Goal: Task Accomplishment & Management: Use online tool/utility

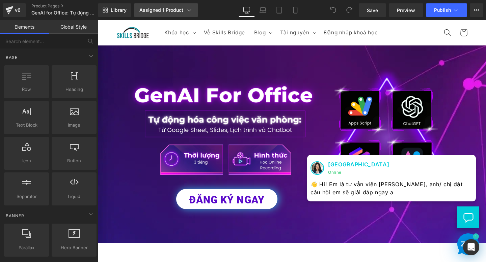
click at [188, 10] on icon at bounding box center [189, 10] width 7 height 7
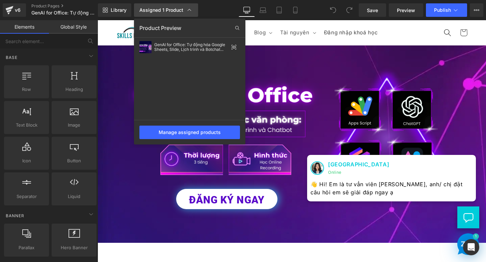
click at [188, 10] on icon at bounding box center [189, 10] width 7 height 7
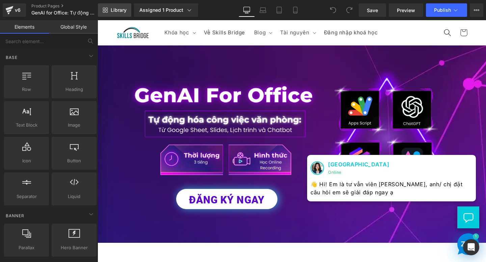
click at [115, 13] on link "Library" at bounding box center [114, 9] width 33 height 13
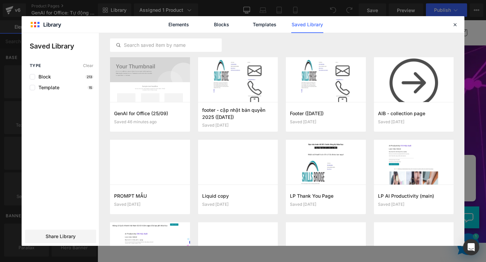
click at [306, 25] on link "Saved Library" at bounding box center [307, 24] width 32 height 17
click at [219, 22] on link "Blocks" at bounding box center [221, 24] width 32 height 17
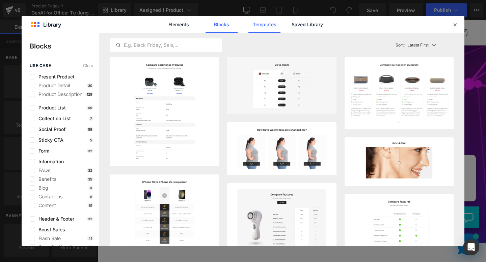
click at [262, 23] on link "Templates" at bounding box center [264, 24] width 32 height 17
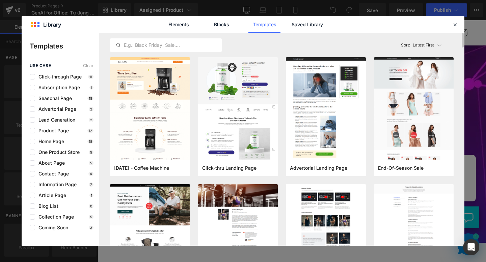
click at [298, 33] on div "Latest First Most View Latest First Sort: Latest First" at bounding box center [281, 45] width 343 height 24
click at [299, 30] on link "Saved Library" at bounding box center [307, 24] width 32 height 17
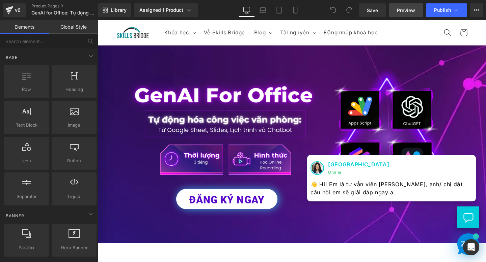
click at [404, 11] on span "Preview" at bounding box center [406, 10] width 18 height 7
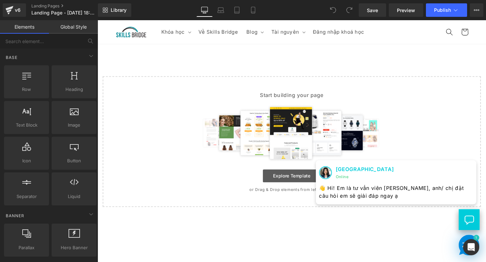
click at [307, 183] on link "Explore Template" at bounding box center [301, 183] width 61 height 13
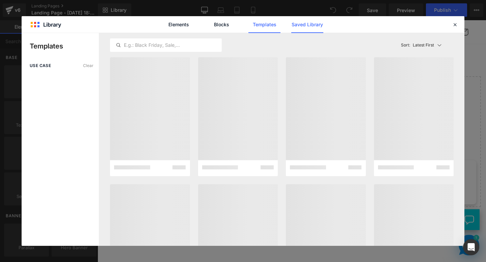
click at [300, 27] on link "Saved Library" at bounding box center [307, 24] width 32 height 17
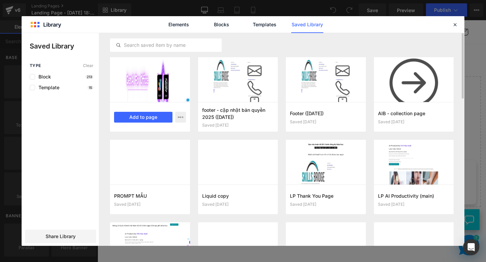
click at [162, 90] on div at bounding box center [150, 79] width 80 height 45
click at [146, 119] on button "Add to page" at bounding box center [143, 117] width 58 height 11
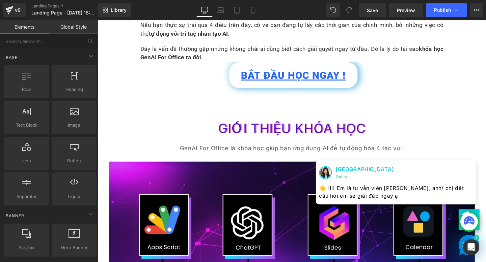
scroll to position [331, 0]
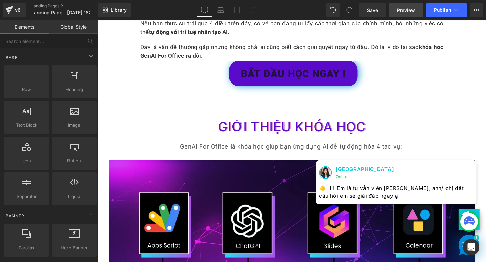
click at [411, 11] on span "Preview" at bounding box center [406, 10] width 18 height 7
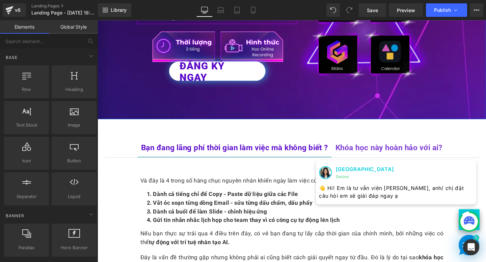
scroll to position [148, 0]
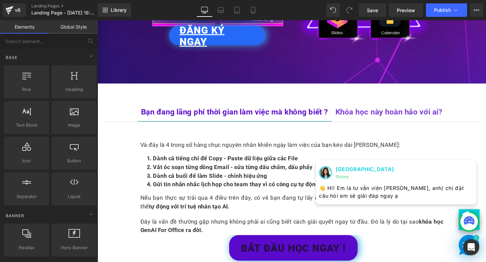
click at [241, 40] on link "ĐĂNG KÝ NGAY" at bounding box center [223, 36] width 101 height 20
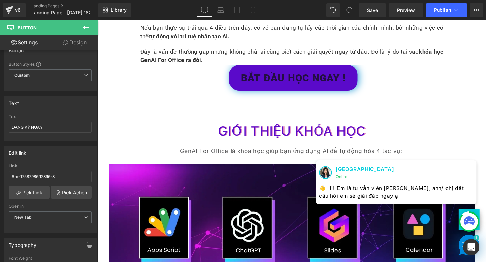
scroll to position [360, 0]
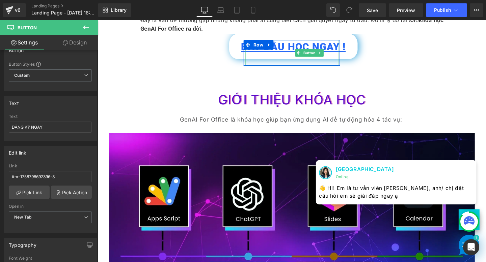
click at [287, 52] on link "BẮT ĐẦU HỌC NGAY !" at bounding box center [303, 47] width 135 height 27
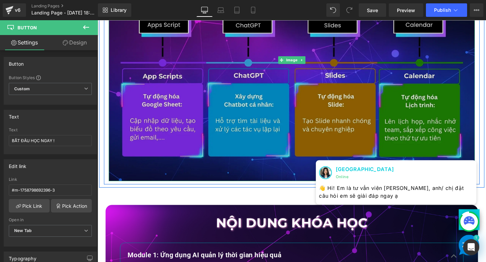
scroll to position [667, 0]
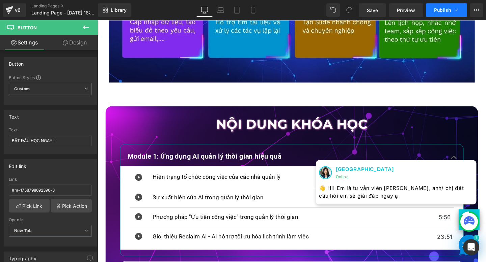
click at [448, 7] on span "Publish" at bounding box center [442, 9] width 17 height 5
click at [472, 12] on button "View Live Page View with current Template Save Template to Library Schedule Pub…" at bounding box center [475, 9] width 13 height 13
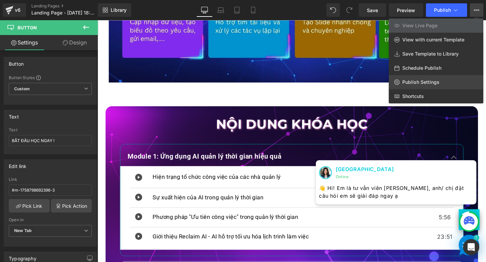
click at [407, 81] on span "Publish Settings" at bounding box center [420, 82] width 37 height 6
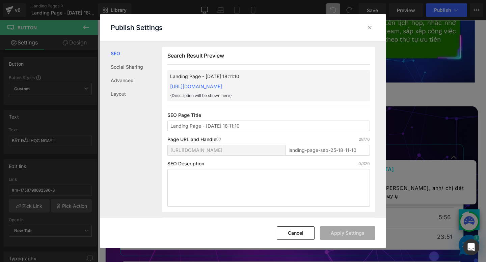
scroll to position [0, 0]
click at [221, 125] on input "Landing Page - Sep 25, 18:11:10" at bounding box center [268, 125] width 202 height 11
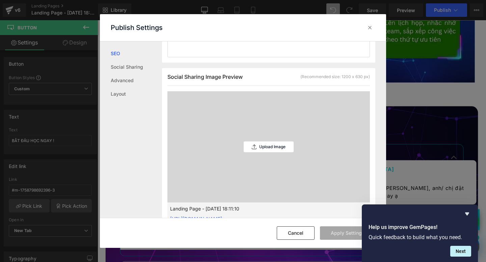
scroll to position [0, 0]
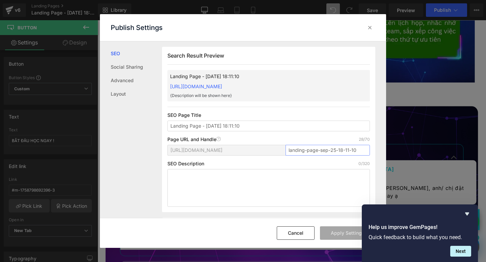
click at [303, 148] on input "landing-page-sep-25-18-11-10" at bounding box center [327, 150] width 84 height 11
type input "gen-ai-for-office-tt"
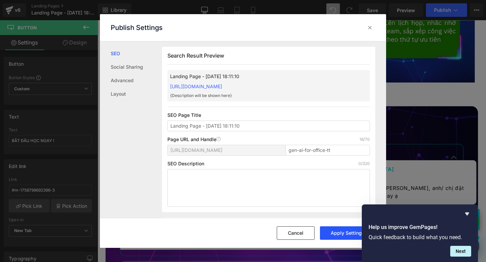
click at [335, 234] on button "Apply Settings" at bounding box center [347, 233] width 55 height 13
click at [280, 127] on input "Landing Page - Sep 25, 18:11:10" at bounding box center [268, 126] width 202 height 11
click at [211, 125] on input "Landing Page - Sep 25, 18:11:10" at bounding box center [268, 126] width 202 height 11
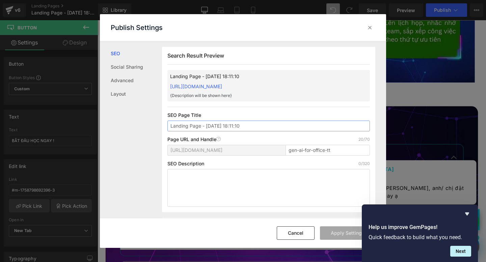
click at [211, 125] on input "Landing Page - Sep 25, 18:11:10" at bounding box center [268, 126] width 202 height 11
paste input "GenAI for Office: Tự động hóa Google Sheets, Slide, Lịch trình và Botchat (TT)"
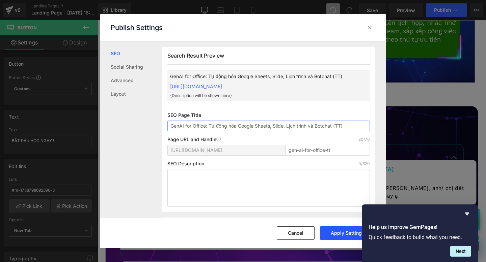
type input "GenAI for Office: Tự động hóa Google Sheets, Slide, Lịch trình và Botchat (TT)"
click at [337, 232] on button "Apply Settings" at bounding box center [347, 233] width 55 height 13
drag, startPoint x: 371, startPoint y: 28, endPoint x: 287, endPoint y: 8, distance: 86.0
click at [371, 28] on icon at bounding box center [369, 27] width 7 height 7
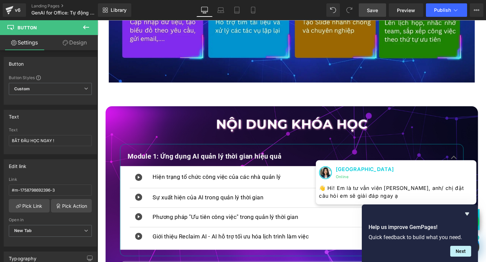
drag, startPoint x: 372, startPoint y: 12, endPoint x: 261, endPoint y: 115, distance: 151.3
click at [372, 12] on span "Save" at bounding box center [372, 10] width 11 height 7
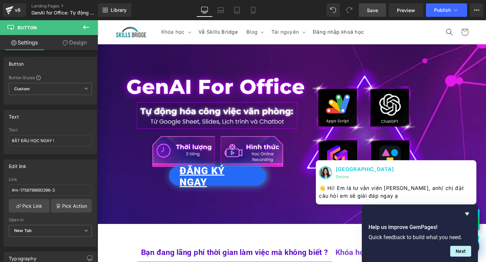
click at [259, 186] on link "ĐĂNG KÝ NGAY" at bounding box center [223, 184] width 101 height 20
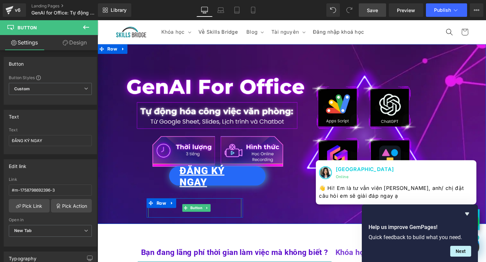
click at [244, 184] on link "ĐĂNG KÝ NGAY" at bounding box center [223, 184] width 101 height 20
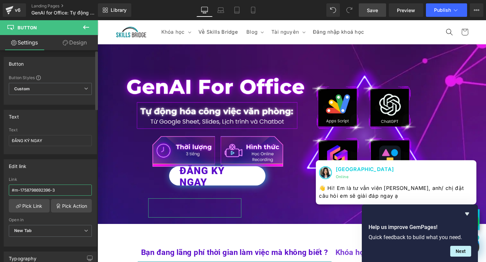
click at [74, 188] on input "#m-1758798692396-3" at bounding box center [50, 190] width 83 height 11
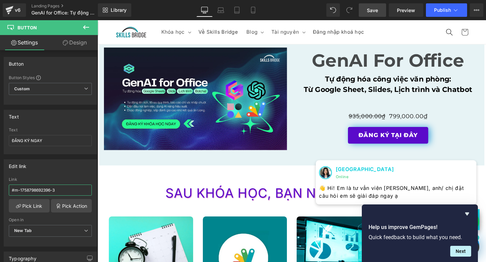
scroll to position [1019, 0]
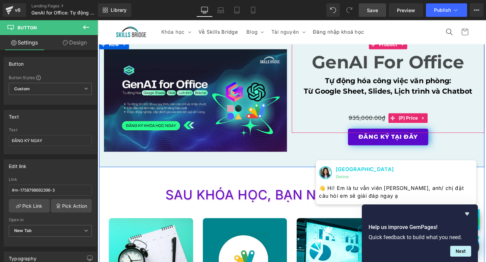
click at [381, 123] on span "935,000.00₫" at bounding box center [380, 123] width 39 height 7
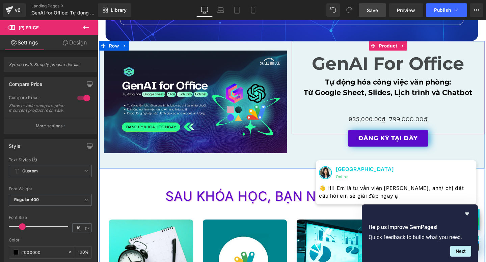
scroll to position [1032, 0]
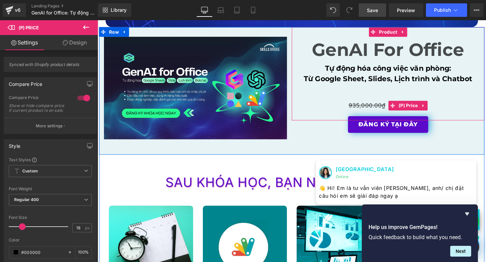
click at [386, 108] on span "935,000.00₫" at bounding box center [380, 110] width 39 height 7
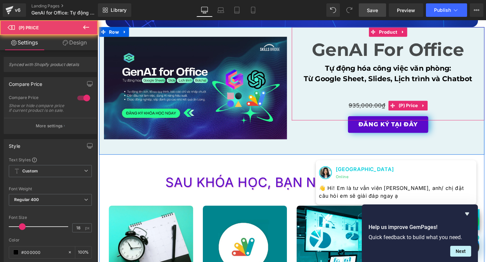
click at [386, 112] on span "935,000.00₫" at bounding box center [380, 110] width 39 height 7
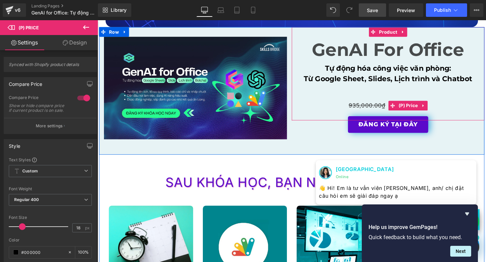
click at [372, 110] on span "935,000.00₫" at bounding box center [380, 110] width 39 height 7
click at [420, 112] on span "(P) Price" at bounding box center [424, 111] width 24 height 10
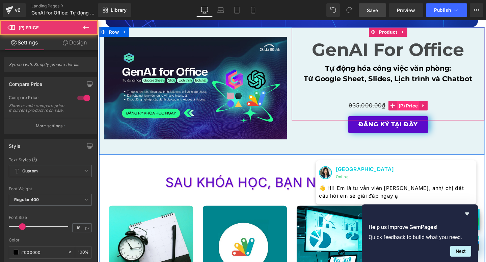
click at [420, 112] on span "(P) Price" at bounding box center [424, 111] width 24 height 10
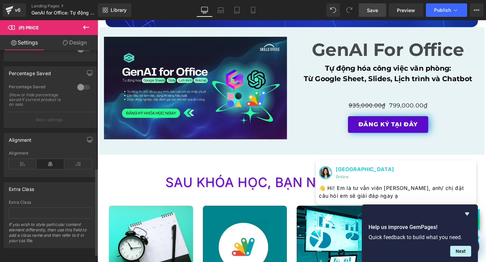
scroll to position [305, 0]
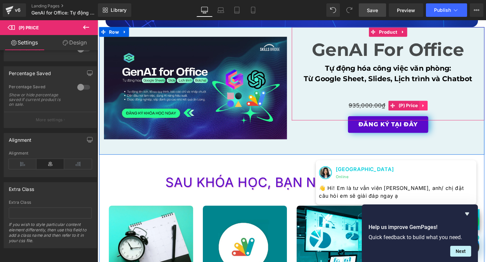
click at [442, 110] on icon at bounding box center [439, 110] width 5 height 5
click at [412, 113] on span "(P) Price" at bounding box center [411, 110] width 24 height 10
click at [392, 111] on span "935,000.00₫" at bounding box center [380, 110] width 39 height 7
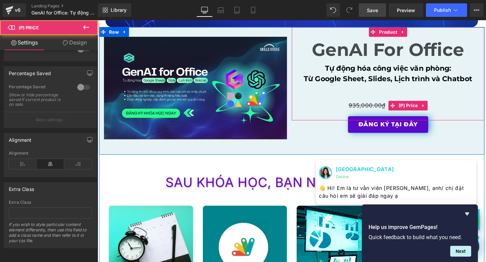
click at [393, 112] on span "935,000.00₫" at bounding box center [380, 110] width 39 height 7
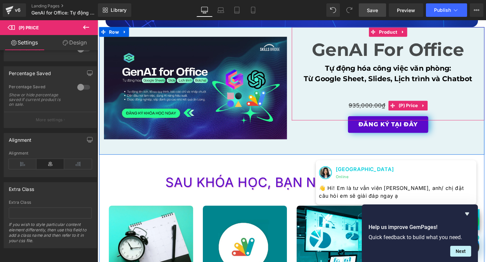
click at [453, 110] on div "935,000.00₫ 799,000.00₫" at bounding box center [403, 110] width 196 height 10
click at [443, 93] on div "ĐĂNG KÝ TẠI ĐÂY" at bounding box center [403, 97] width 196 height 18
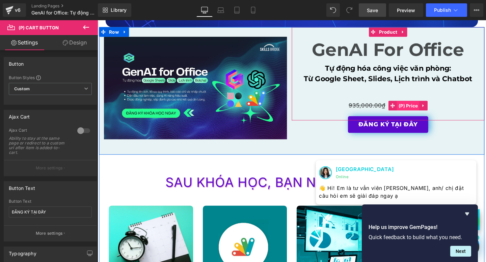
click at [433, 111] on span "(P) Price" at bounding box center [424, 111] width 24 height 10
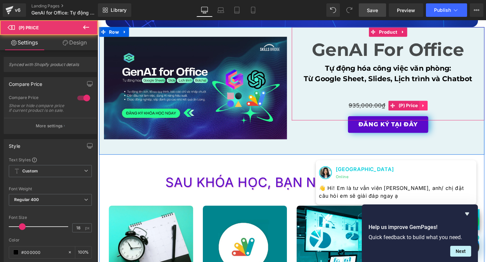
click at [440, 111] on icon at bounding box center [439, 110] width 5 height 5
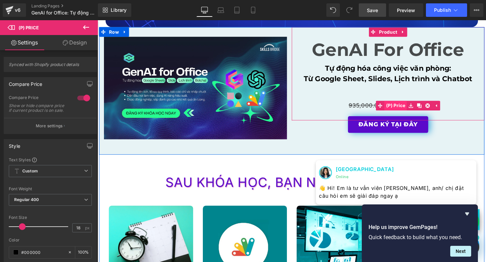
click at [412, 112] on span "(P) Price" at bounding box center [411, 110] width 24 height 10
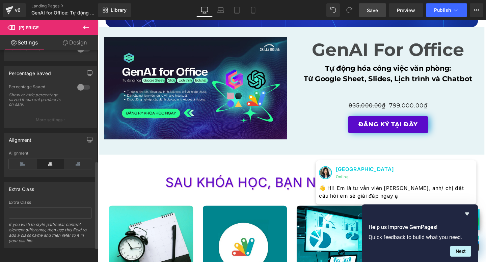
scroll to position [0, 0]
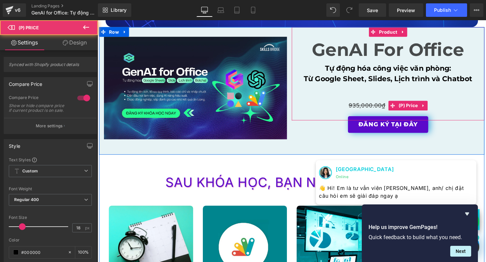
click at [375, 111] on span "935,000.00₫" at bounding box center [380, 110] width 39 height 7
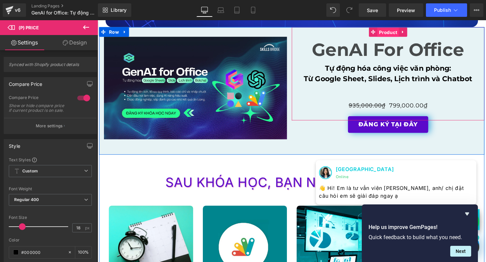
click at [403, 33] on span "Product" at bounding box center [402, 33] width 23 height 10
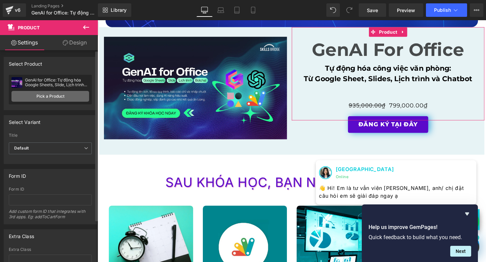
click at [73, 95] on link "Pick a Product" at bounding box center [50, 96] width 78 height 11
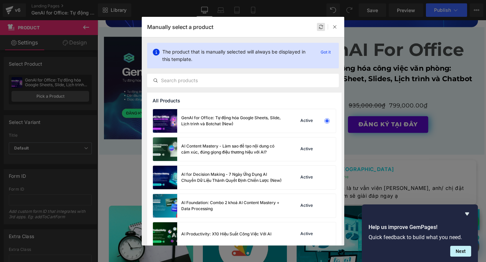
click at [323, 26] on icon at bounding box center [320, 27] width 5 height 5
click at [220, 84] on div at bounding box center [243, 80] width 192 height 13
click at [217, 81] on input "text" at bounding box center [242, 81] width 191 height 8
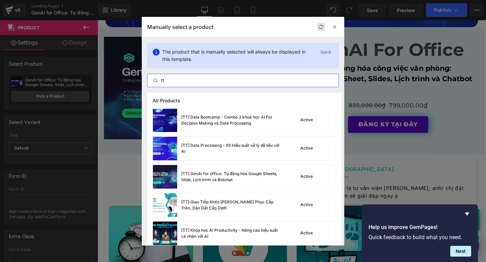
scroll to position [1360, 0]
type input "tt"
click at [218, 173] on div "[TT] GenAI for office: Tự động hóa Google Sheets, Slide, Lịch trình và Botchat" at bounding box center [231, 177] width 101 height 12
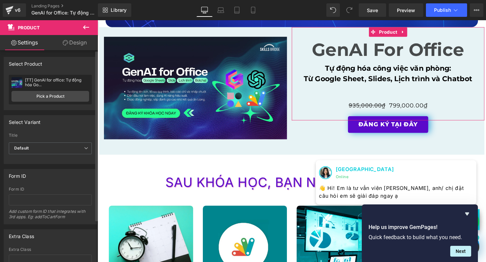
click at [72, 83] on div "[TT] GenAI for office: Tự động hóa Go..." at bounding box center [57, 82] width 64 height 9
click at [71, 86] on div "[TT] GenAI for office: Tự động hóa Go..." at bounding box center [57, 82] width 64 height 9
click at [71, 96] on link "Pick a Product" at bounding box center [50, 96] width 78 height 11
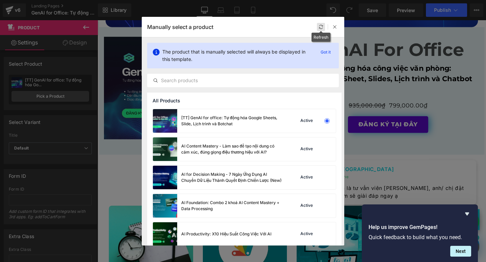
click at [319, 25] on icon at bounding box center [320, 27] width 5 height 5
click at [331, 53] on p "Got it" at bounding box center [326, 52] width 16 height 8
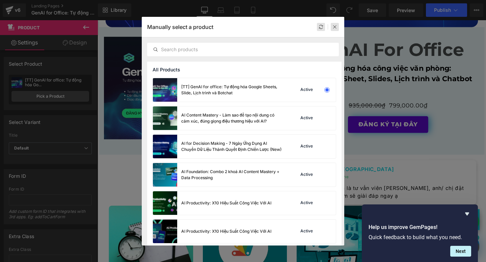
click at [336, 25] on icon at bounding box center [334, 27] width 5 height 5
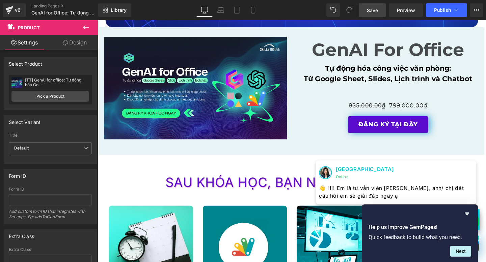
click at [371, 11] on span "Save" at bounding box center [372, 10] width 11 height 7
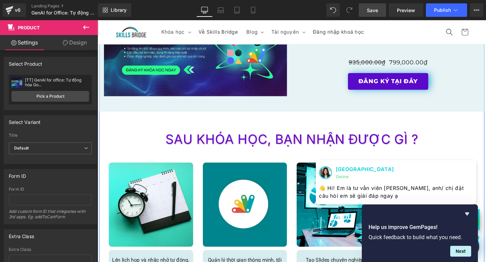
scroll to position [1061, 0]
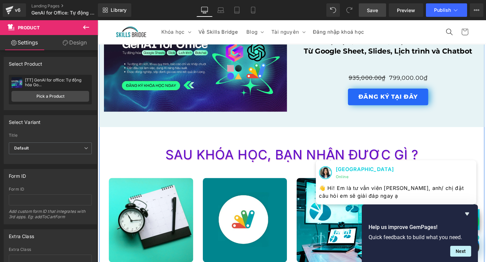
click at [381, 105] on button "ĐĂNG KÝ TẠI ĐÂY" at bounding box center [402, 101] width 85 height 18
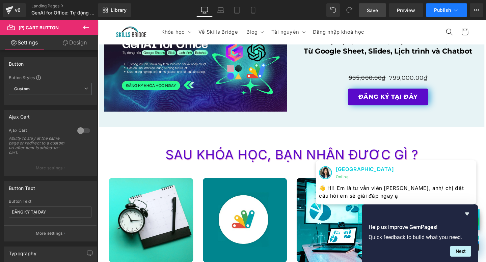
click at [448, 11] on span "Publish" at bounding box center [442, 9] width 17 height 5
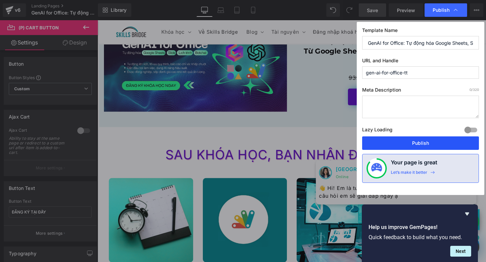
drag, startPoint x: 412, startPoint y: 145, endPoint x: 330, endPoint y: 131, distance: 82.8
click at [412, 145] on button "Publish" at bounding box center [420, 143] width 117 height 13
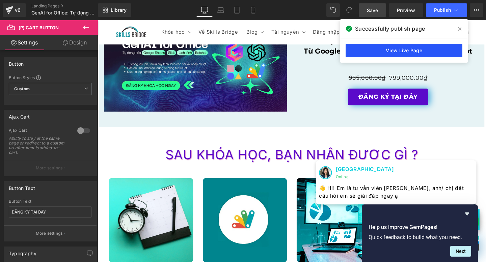
click at [367, 53] on link "View Live Page" at bounding box center [403, 50] width 117 height 13
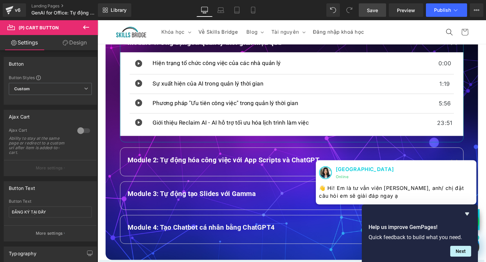
scroll to position [784, 0]
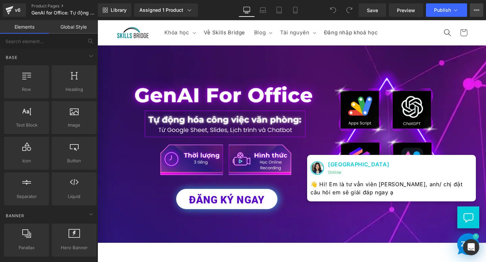
click at [475, 12] on icon at bounding box center [475, 9] width 5 height 5
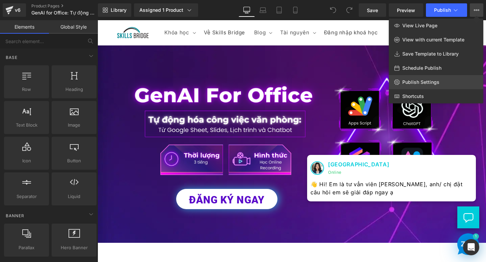
click at [420, 81] on span "Publish Settings" at bounding box center [420, 82] width 37 height 6
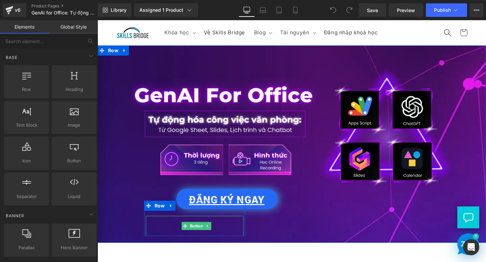
click at [231, 195] on link "ĐĂNG KÝ NGAY" at bounding box center [226, 199] width 101 height 20
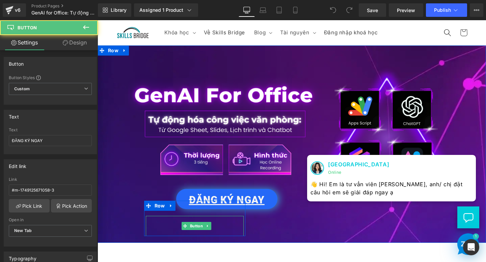
click at [218, 204] on link "ĐĂNG KÝ NGAY" at bounding box center [226, 199] width 101 height 20
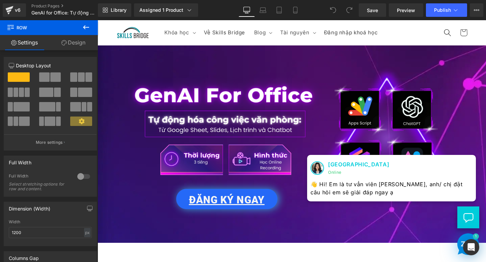
click at [239, 198] on link "ĐĂNG KÝ NGAY" at bounding box center [226, 199] width 101 height 20
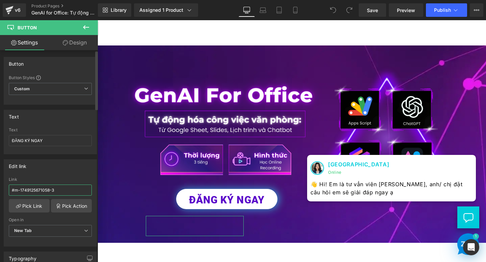
click at [53, 189] on input "#m-1749125671058-3" at bounding box center [50, 190] width 83 height 11
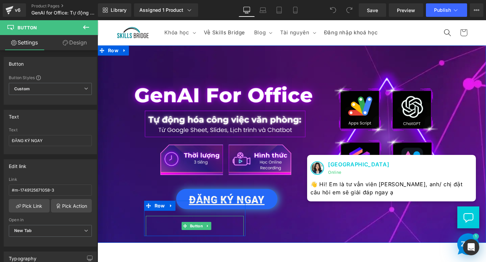
click at [248, 202] on link "ĐĂNG KÝ NGAY" at bounding box center [226, 199] width 101 height 20
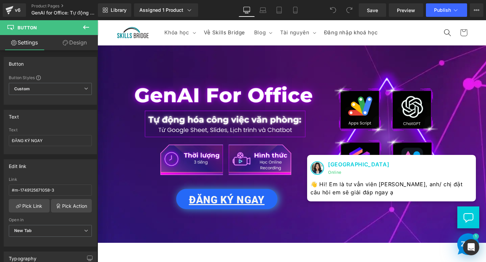
click at [265, 199] on link "ĐĂNG KÝ NGAY" at bounding box center [226, 199] width 101 height 20
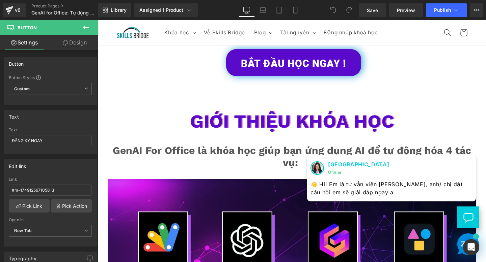
scroll to position [352, 0]
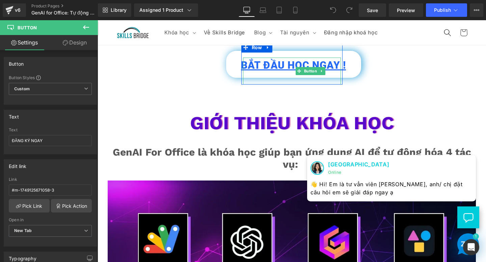
click at [297, 65] on link "BẮT ĐẦU HỌC NGAY !" at bounding box center [293, 64] width 135 height 27
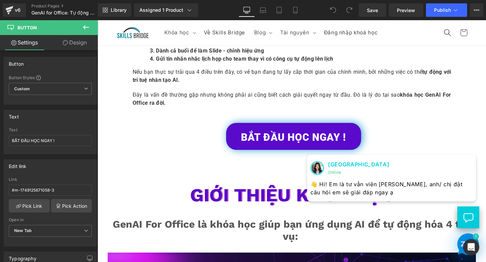
scroll to position [242, 0]
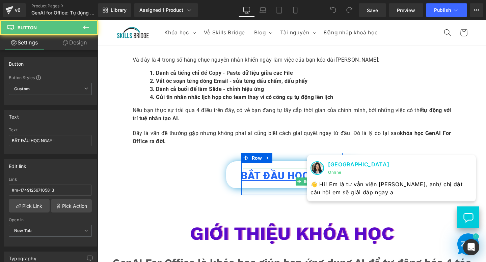
click at [231, 174] on link "BẮT ĐẦU HỌC NGAY !" at bounding box center [293, 175] width 135 height 27
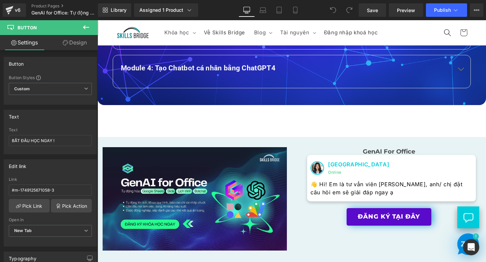
scroll to position [972, 0]
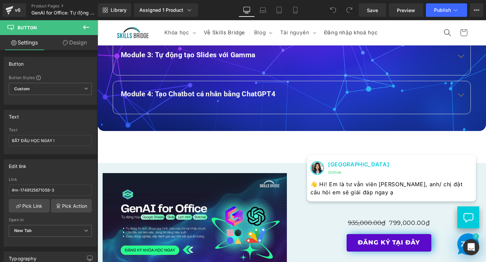
click at [221, 91] on div "Module 4: Tạo Chatbot cá nhân bằng ChatGPT4" at bounding box center [285, 98] width 329 height 18
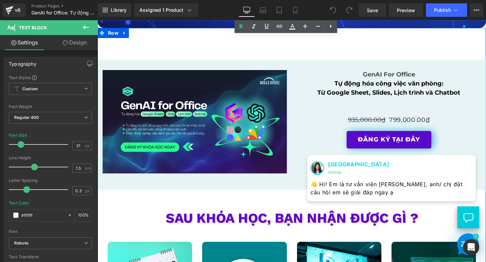
scroll to position [1094, 0]
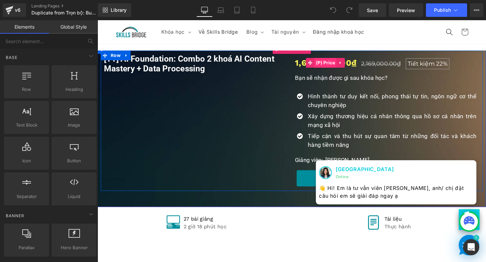
click at [338, 67] on span "(P) Price" at bounding box center [337, 65] width 24 height 10
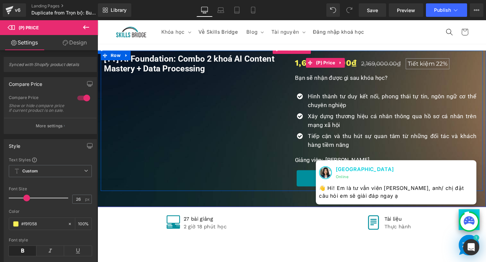
click at [376, 64] on span "2,169,000.00₫" at bounding box center [394, 65] width 41 height 7
click at [312, 63] on span "1,699,000.00₫" at bounding box center [337, 65] width 65 height 15
click at [431, 67] on span "Tiết kiệm" at bounding box center [437, 65] width 28 height 7
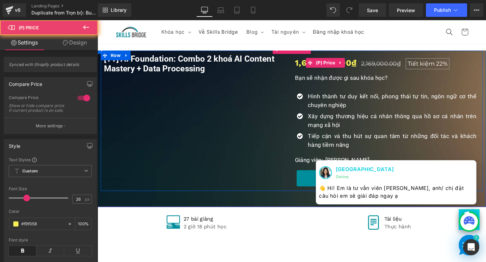
click at [431, 67] on span "Tiết kiệm" at bounding box center [437, 65] width 28 height 7
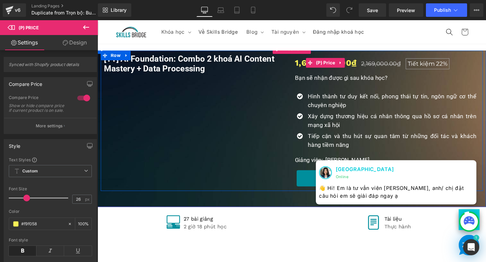
click at [390, 65] on span "2,169,000.00₫" at bounding box center [394, 65] width 41 height 7
click at [156, 63] on span "[TT] AI Foundation: Combo 2 khoá AI Content Mastery + Data Processing" at bounding box center [201, 66] width 194 height 21
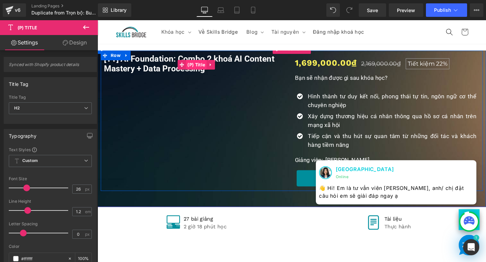
click at [201, 64] on span "(P) Title" at bounding box center [201, 67] width 22 height 10
click at [347, 65] on span "(P) Price" at bounding box center [337, 65] width 24 height 10
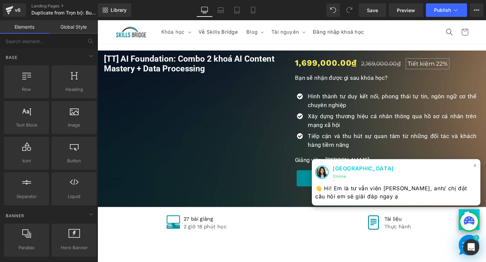
click at [485, 172] on span "×" at bounding box center [494, 173] width 4 height 10
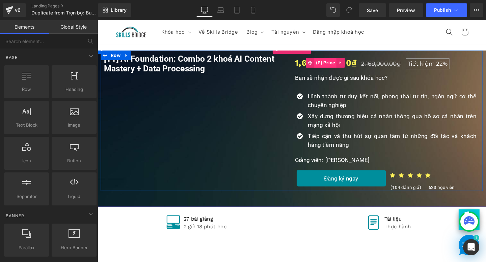
click at [331, 64] on span "(P) Price" at bounding box center [337, 65] width 24 height 10
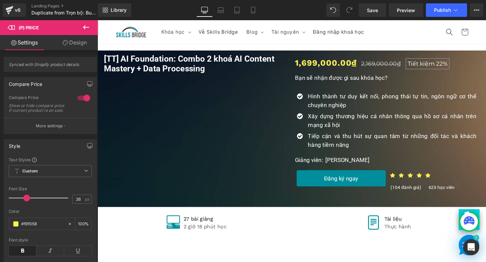
click at [76, 40] on link "Design" at bounding box center [74, 42] width 49 height 15
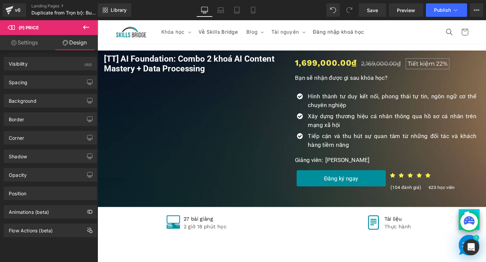
click at [17, 42] on link "Settings" at bounding box center [24, 42] width 49 height 15
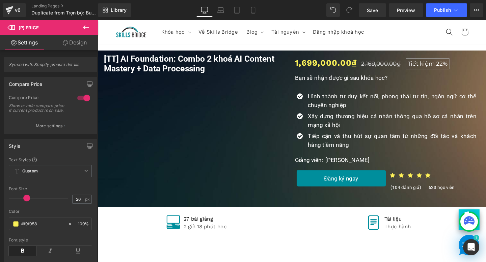
click at [38, 24] on span "(P) Price" at bounding box center [40, 27] width 67 height 15
click at [90, 28] on icon at bounding box center [86, 27] width 8 height 8
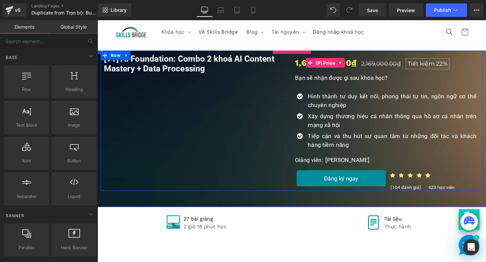
click at [329, 66] on span "(P) Price" at bounding box center [337, 65] width 24 height 10
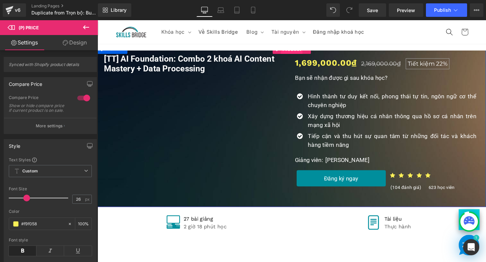
click at [298, 54] on span "Product" at bounding box center [301, 51] width 23 height 10
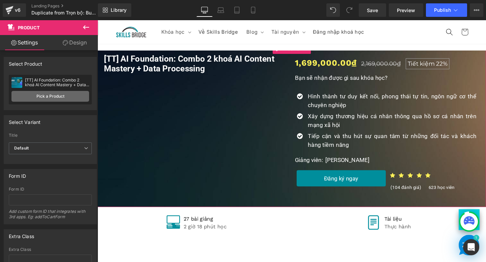
click at [59, 97] on link "Pick a Product" at bounding box center [50, 96] width 78 height 11
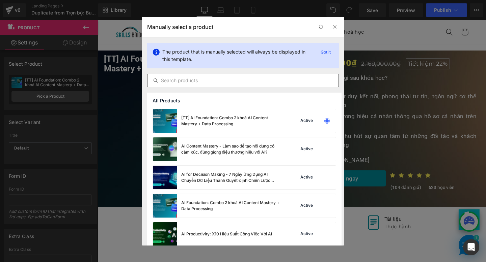
click at [234, 81] on input "text" at bounding box center [242, 81] width 191 height 8
type input "business"
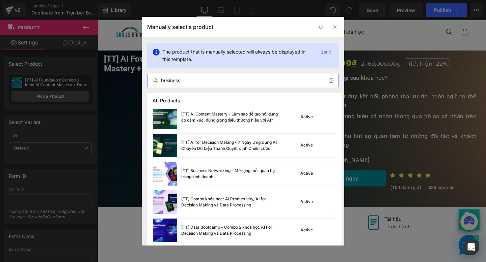
scroll to position [1236, 0]
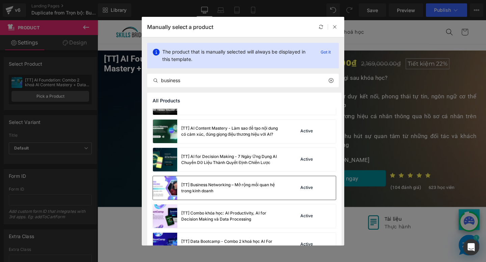
drag, startPoint x: 206, startPoint y: 185, endPoint x: 114, endPoint y: 173, distance: 92.8
click at [206, 185] on div "[TT] Business Networking – Mở rộng mối quan hệ trong kinh doanh" at bounding box center [231, 188] width 101 height 12
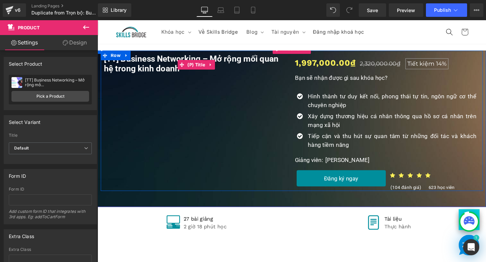
click at [143, 70] on span "[TT] Business Networking – Mở rộng mối quan hệ trong kinh doanh" at bounding box center [201, 66] width 194 height 21
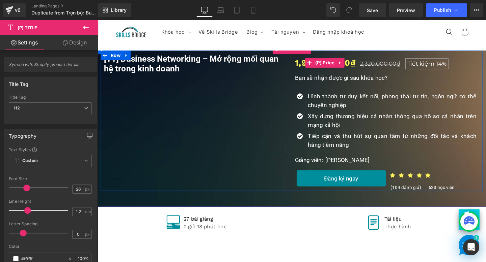
click at [371, 62] on div "1,997,000.00₫ 2,320,000.00₫ Tiết kiệm 14%" at bounding box center [402, 65] width 194 height 15
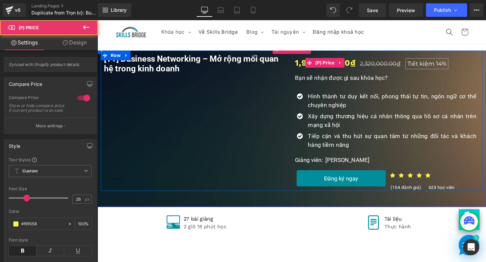
click at [374, 67] on span "2,320,000.00₫" at bounding box center [394, 65] width 42 height 7
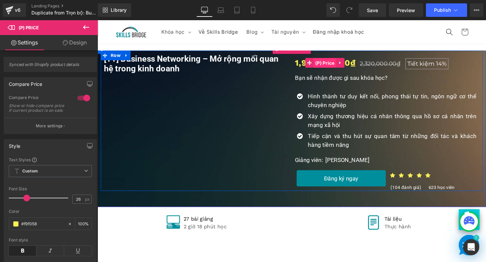
click at [332, 66] on span "(P) Price" at bounding box center [336, 65] width 24 height 10
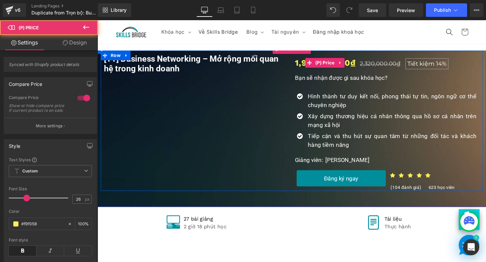
click at [373, 67] on span "2,320,000.00₫" at bounding box center [394, 65] width 42 height 7
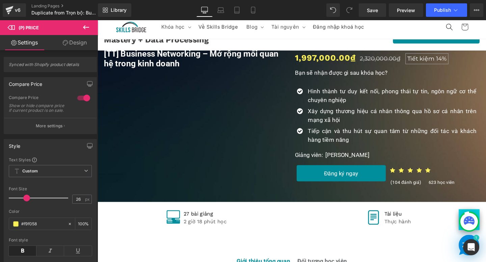
scroll to position [0, 0]
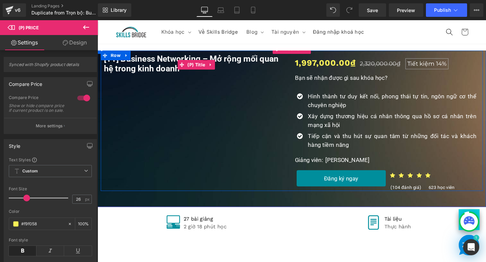
click at [198, 61] on span "[TT] Business Networking – Mở rộng mối quan hệ trong kinh doanh" at bounding box center [201, 66] width 194 height 21
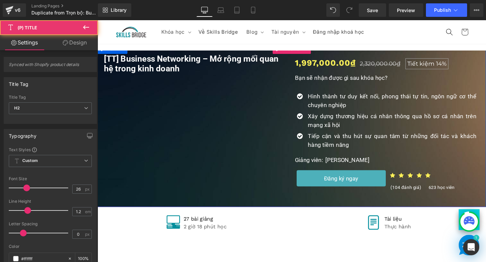
click at [374, 189] on button "Đăng ký ngay" at bounding box center [353, 187] width 94 height 18
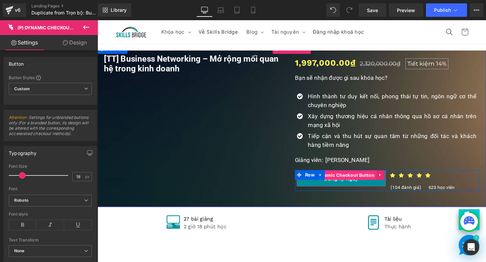
click at [347, 182] on span "(P) Dynamic Checkout Button" at bounding box center [354, 183] width 74 height 10
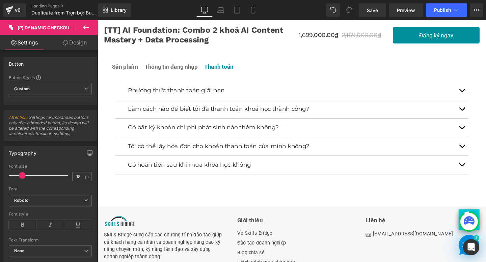
scroll to position [1607, 0]
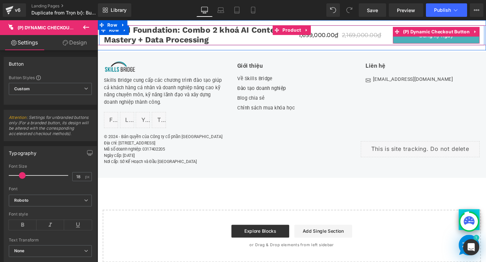
click at [446, 40] on button "Đăng ký ngay" at bounding box center [453, 36] width 91 height 18
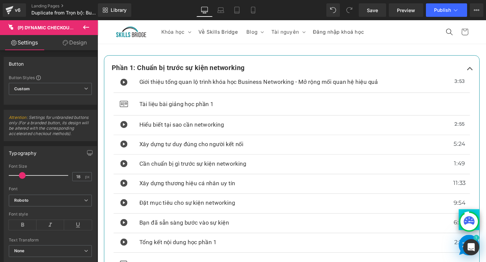
scroll to position [0, 0]
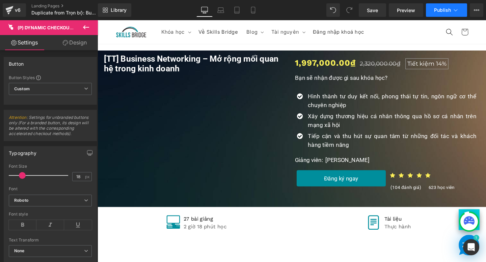
click at [443, 15] on button "Publish" at bounding box center [446, 9] width 41 height 13
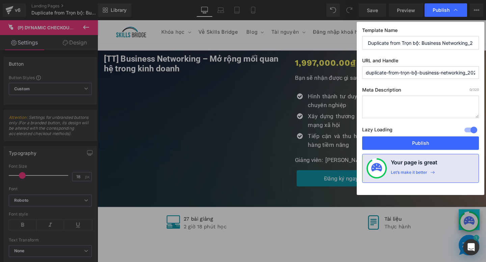
click at [406, 73] on input "duplicate-from-trọn-bộ-business-networking_2024-09" at bounding box center [420, 72] width 117 height 12
drag, startPoint x: 420, startPoint y: 72, endPoint x: 302, endPoint y: 72, distance: 117.3
click at [302, 72] on div "Publish Template Name Duplicate from Trọn bộ: Business Networking_2024.09 URL a…" at bounding box center [243, 131] width 486 height 262
drag, startPoint x: 415, startPoint y: 74, endPoint x: 447, endPoint y: 73, distance: 32.4
click at [447, 74] on input "business-networking_2024-09" at bounding box center [420, 72] width 117 height 12
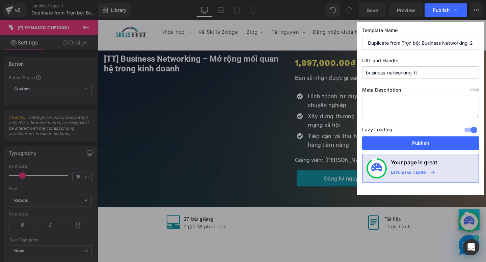
type input "business-networking-tt"
drag, startPoint x: 402, startPoint y: 43, endPoint x: 357, endPoint y: 42, distance: 45.5
click at [357, 43] on div "Template Name Duplicate from Trọn bộ: Business Networking_2024.09 URL and Handl…" at bounding box center [419, 108] width 127 height 173
drag, startPoint x: 435, startPoint y: 42, endPoint x: 466, endPoint y: 42, distance: 30.7
click at [466, 42] on input "Trọn bộ: Business Networking_2024.09" at bounding box center [420, 42] width 117 height 13
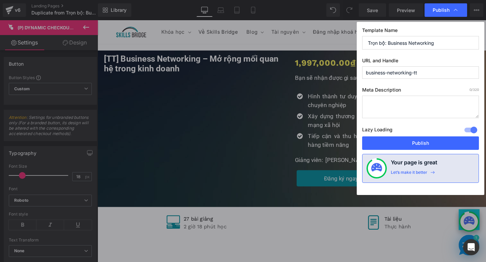
drag, startPoint x: 386, startPoint y: 43, endPoint x: 355, endPoint y: 43, distance: 31.0
click at [356, 43] on div "Publish Template Name Trọn bộ: Business Networking URL and Handle business-netw…" at bounding box center [243, 131] width 486 height 262
click at [425, 42] on input "Business Networking" at bounding box center [420, 42] width 117 height 13
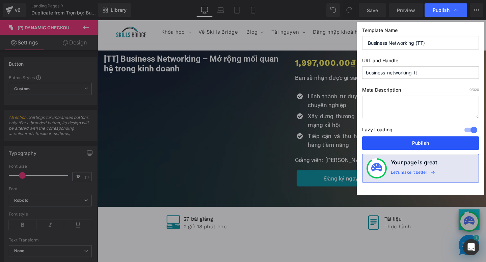
type input "Business Networking (TT)"
click at [426, 147] on button "Publish" at bounding box center [420, 143] width 117 height 13
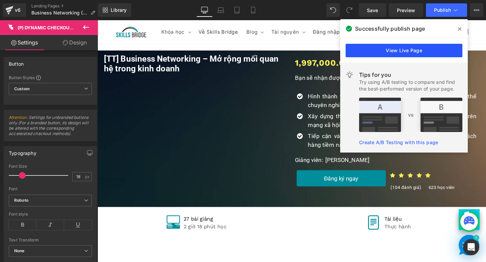
click at [378, 52] on link "View Live Page" at bounding box center [403, 50] width 117 height 13
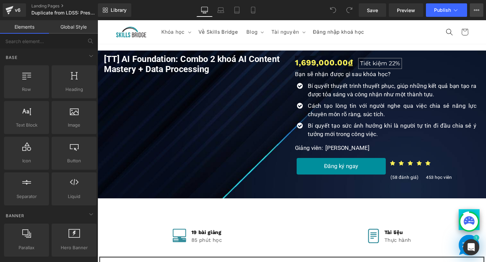
click at [475, 8] on icon at bounding box center [475, 9] width 5 height 5
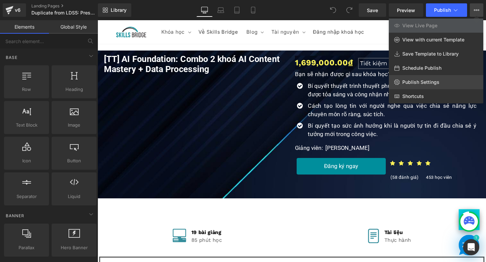
click at [417, 83] on span "Publish Settings" at bounding box center [420, 82] width 37 height 6
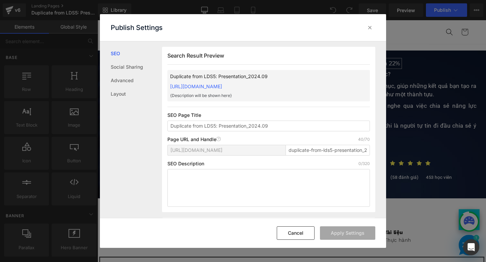
scroll to position [0, 0]
click at [292, 155] on input "duplicate-from-lds5-presentation_2024-09" at bounding box center [327, 150] width 84 height 11
paste input "khoa-hoc-ky-nang-thuyet-trinh-thuyet-phuc"
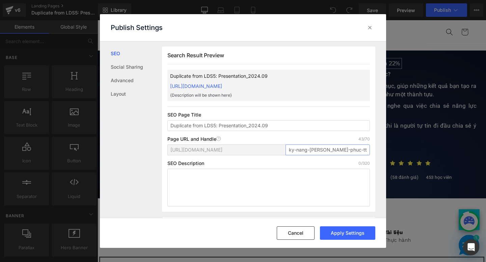
scroll to position [0, 28]
type input "khoa-hoc-ky-nang-thuyet-trinh-thuyet-phuc-tt"
click at [278, 131] on input "Duplicate from LDS5: Presentation_2024.09" at bounding box center [268, 125] width 202 height 11
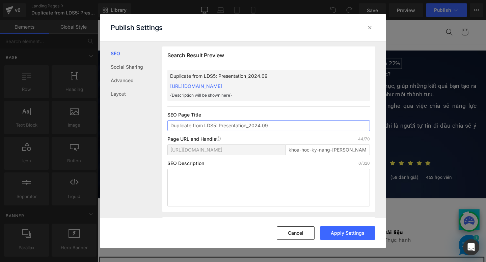
click at [278, 131] on input "Duplicate from LDS5: Presentation_2024.09" at bounding box center [268, 125] width 202 height 11
paste input "Khóa học Thuyết Trình Thuyết Phục Chuyên Nghiệp"
type input "Khóa học Thuyết Trình Thuyết Phục Chuyên Nghiệp (TT)"
click at [339, 231] on button "Apply Settings" at bounding box center [347, 233] width 55 height 13
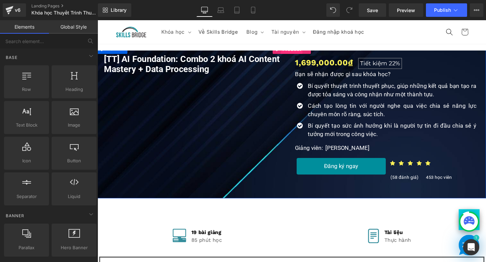
click at [298, 53] on span "Product" at bounding box center [301, 51] width 23 height 10
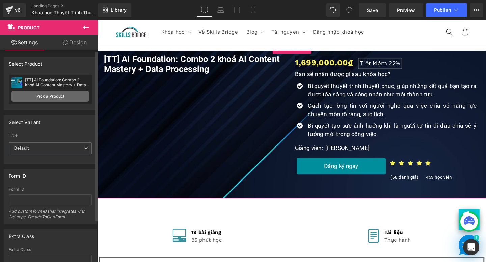
click at [60, 99] on link "Pick a Product" at bounding box center [50, 96] width 78 height 11
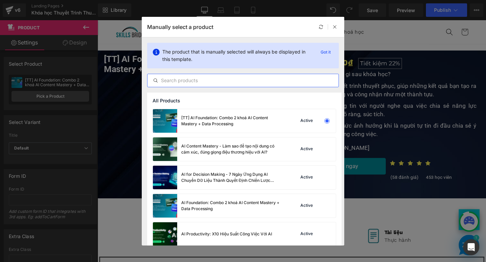
click at [208, 79] on input "text" at bounding box center [242, 81] width 191 height 8
type input "tt"
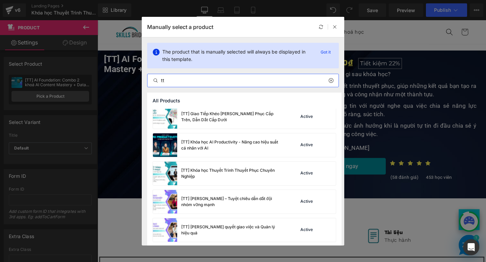
scroll to position [1439, 0]
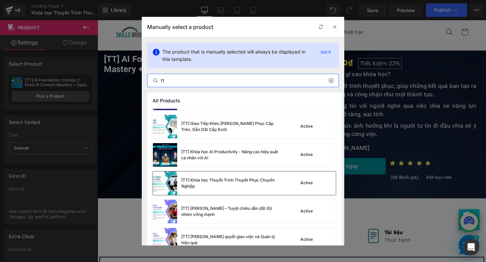
click at [200, 181] on div "[TT] Khóa học Thuyết Trình Thuyết Phục Chuyên Nghiệp" at bounding box center [231, 183] width 101 height 12
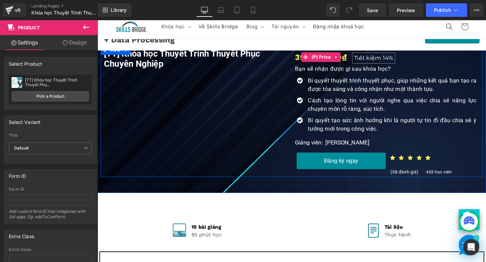
scroll to position [0, 0]
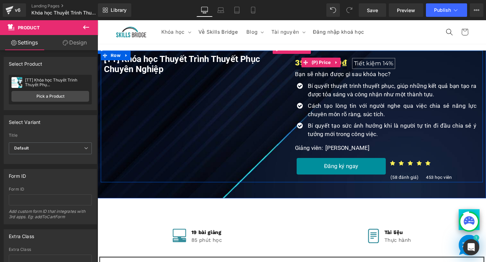
click at [420, 65] on div "399,000.00₫ Tiết kiệm 14%" at bounding box center [402, 65] width 194 height 14
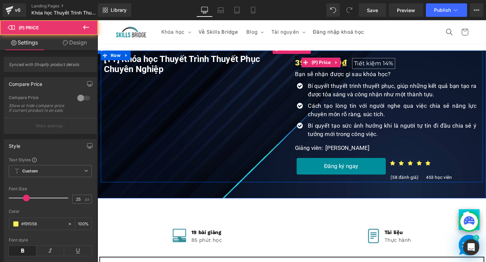
click at [390, 67] on span "Tiết kiệm" at bounding box center [381, 65] width 28 height 7
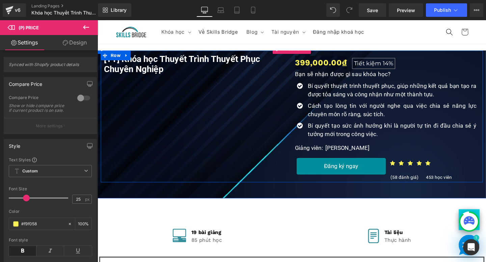
click at [306, 63] on span "399,000.00₫" at bounding box center [332, 65] width 55 height 14
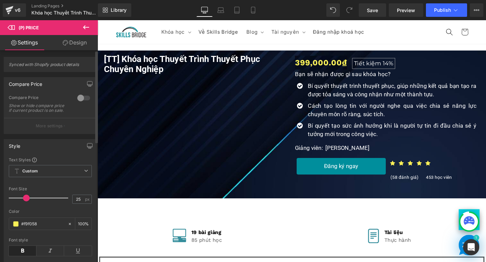
click at [77, 100] on div at bounding box center [84, 98] width 16 height 11
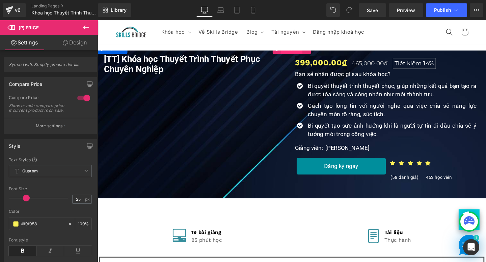
click at [309, 55] on span "Product" at bounding box center [301, 51] width 23 height 10
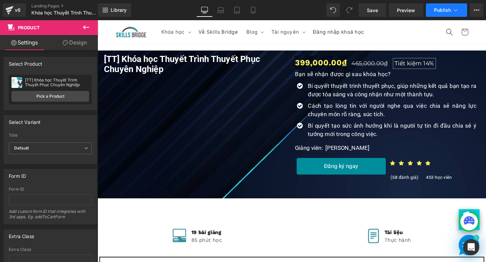
click at [445, 12] on span "Publish" at bounding box center [442, 9] width 17 height 5
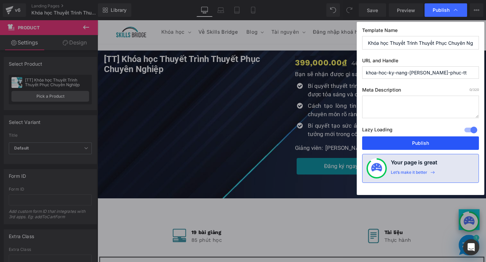
click at [385, 147] on button "Publish" at bounding box center [420, 143] width 117 height 13
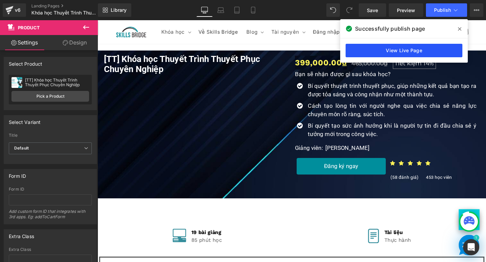
click at [366, 52] on link "View Live Page" at bounding box center [403, 50] width 117 height 13
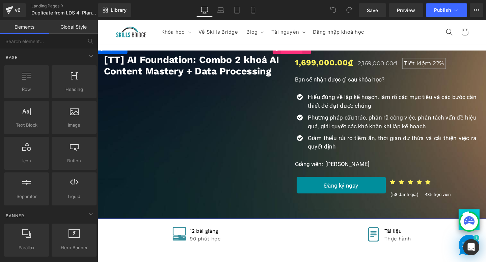
click at [310, 54] on span "Product" at bounding box center [301, 51] width 23 height 10
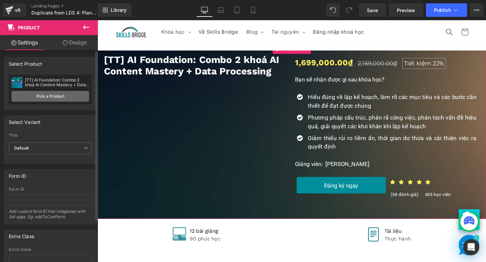
click at [68, 96] on link "Pick a Product" at bounding box center [50, 96] width 78 height 11
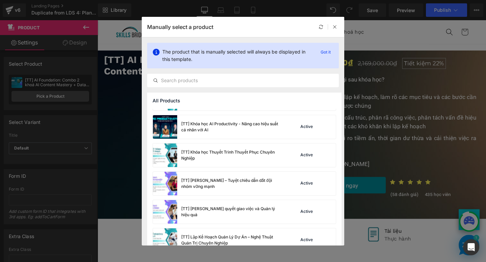
scroll to position [1564, 0]
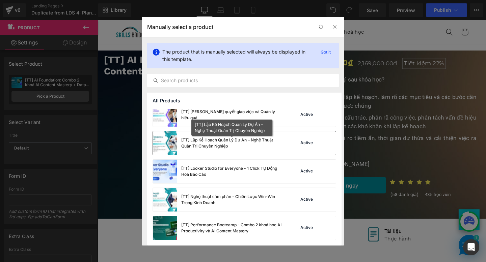
click at [224, 145] on div "[TT] Lập Kế Hoạch Quản Lý Dự Án – Nghệ Thuật Quản Trị Chuyên Nghiệp" at bounding box center [231, 143] width 101 height 12
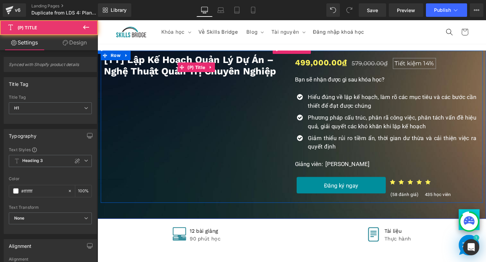
click at [194, 63] on span "[TT] Lập Kế Hoạch Quản Lý Dự Án – Nghệ Thuật Quản Trị Chuyên Nghiệp" at bounding box center [201, 68] width 194 height 24
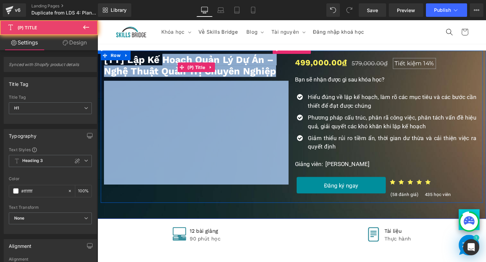
click at [194, 63] on span "[TT] Lập Kế Hoạch Quản Lý Dự Án – Nghệ Thuật Quản Trị Chuyên Nghiệp" at bounding box center [201, 68] width 194 height 24
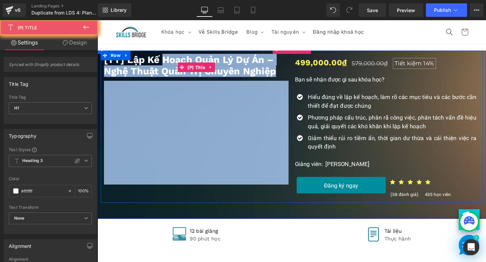
click at [194, 63] on span "[TT] Lập Kế Hoạch Quản Lý Dự Án – Nghệ Thuật Quản Trị Chuyên Nghiệp" at bounding box center [201, 68] width 194 height 24
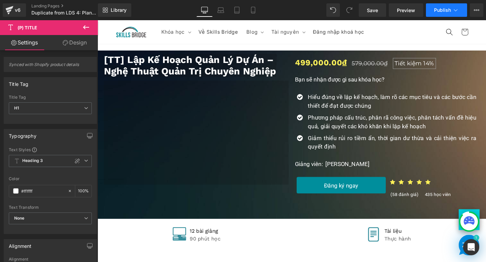
click at [454, 10] on icon at bounding box center [455, 10] width 7 height 7
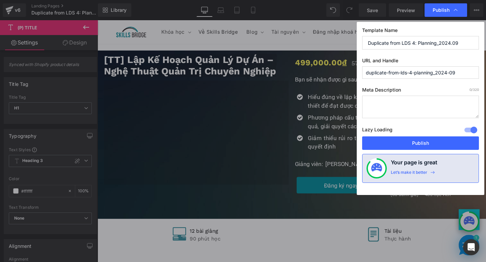
click at [420, 43] on input "Duplicate from LDS 4: Planning_2024.09" at bounding box center [420, 42] width 117 height 13
paste input "Lập Kế Hoạch Quản Lý Dự Án – Nghệ Thuật Quản Trị Chuyên Nghiệp"
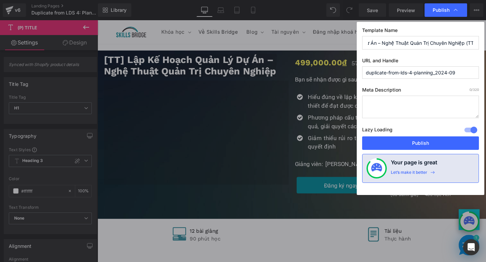
click at [475, 44] on input "Lập Kế Hoạch Quản Lý Dự Án – Nghệ Thuật Quản Trị Chuyên Nghiệp (TT)" at bounding box center [420, 42] width 117 height 13
click at [464, 43] on input "Lập Kế Hoạch Quản Lý Dự Án – Nghệ Thuật Quản Trị Chuyên Nghiệp (TT)" at bounding box center [420, 42] width 117 height 13
type input "Lập Kế Hoạch Quản Lý Dự Án – Nghệ Thuật Quản Trị Chuyên Nghiệp (TT)"
click at [418, 75] on input "duplicate-from-lds-4-planning_2024-09" at bounding box center [420, 72] width 117 height 12
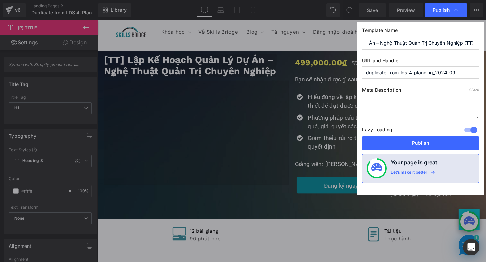
scroll to position [0, 0]
click at [418, 75] on input "duplicate-from-lds-4-planning_2024-09" at bounding box center [420, 72] width 117 height 12
paste input "khoa-hoc-lap-ke-hoach-quan-ly-chuyen-nghiep"
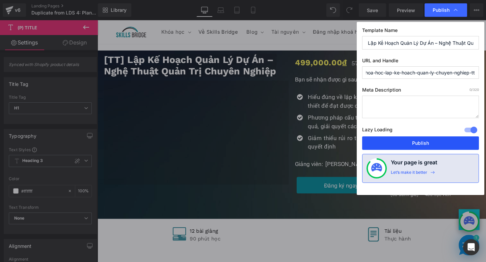
type input "khoa-hoc-lap-ke-hoach-quan-ly-chuyen-nghiep-tt"
drag, startPoint x: 391, startPoint y: 143, endPoint x: 185, endPoint y: 29, distance: 235.6
click at [391, 143] on button "Publish" at bounding box center [420, 143] width 117 height 13
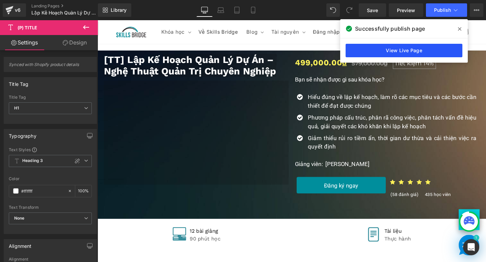
click at [376, 49] on link "View Live Page" at bounding box center [403, 50] width 117 height 13
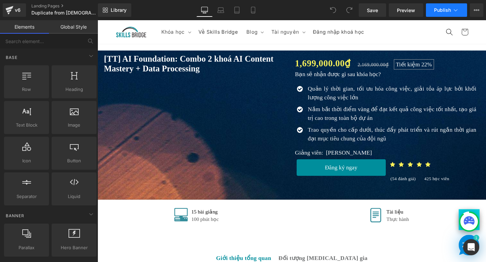
click at [460, 9] on button "Publish" at bounding box center [446, 9] width 41 height 13
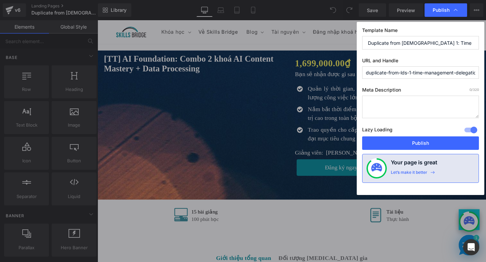
click at [423, 71] on input "duplicate-from-lds-1-time-management-delegation_2024-09" at bounding box center [420, 72] width 117 height 12
paste input "khoa-hoc-quan-ly-thoi-gian-va-trao-quyen"
type input "khoa-hoc-quan-ly-thoi-gian-va-trao-quyen-tt"
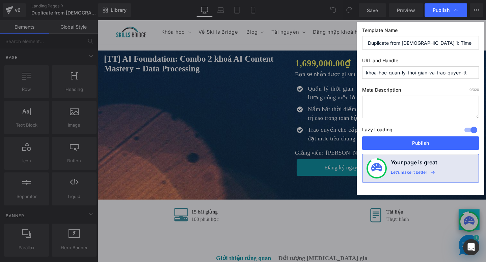
click at [392, 45] on input "Duplicate from LDS 1: Time management - delegation_2024.09" at bounding box center [420, 42] width 117 height 13
paste input "Lãnh Đạo Thông Minh – Bí Quyết Giao Việc & Quản Lý Hiệu Quả"
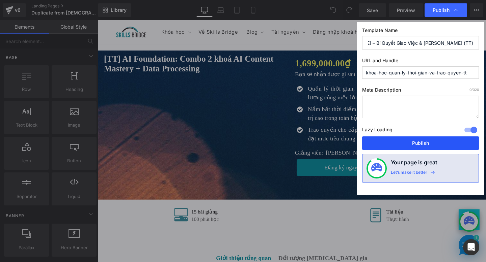
type input "Lãnh Đạo Thông Minh – Bí Quyết Giao Việc & Quản Lý Hiệu Quả (TT)"
drag, startPoint x: 389, startPoint y: 142, endPoint x: 197, endPoint y: 28, distance: 223.3
click at [389, 142] on button "Publish" at bounding box center [420, 143] width 117 height 13
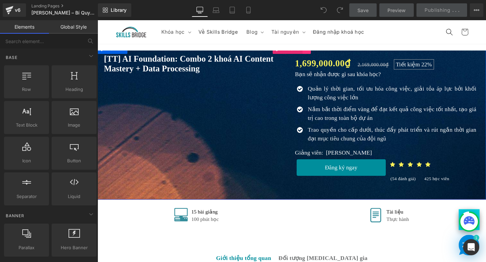
click at [315, 53] on link at bounding box center [317, 51] width 9 height 10
click at [303, 54] on link at bounding box center [304, 51] width 9 height 10
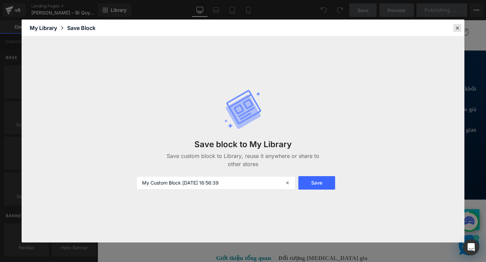
drag, startPoint x: 458, startPoint y: 28, endPoint x: 378, endPoint y: 8, distance: 81.7
click at [458, 28] on icon at bounding box center [457, 28] width 6 height 6
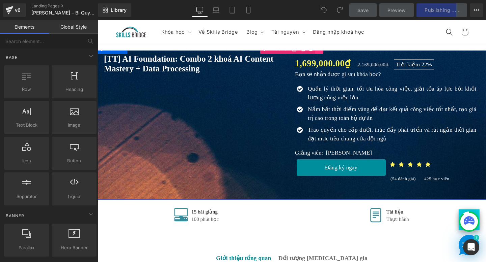
click at [327, 54] on link at bounding box center [330, 51] width 9 height 10
click at [289, 53] on span at bounding box center [285, 51] width 9 height 10
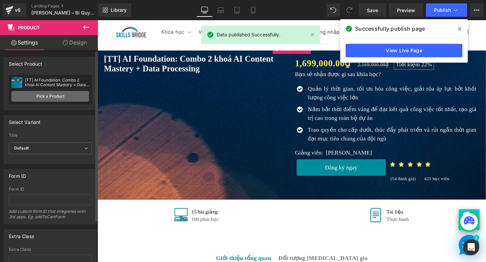
click at [67, 97] on link "Pick a Product" at bounding box center [50, 96] width 78 height 11
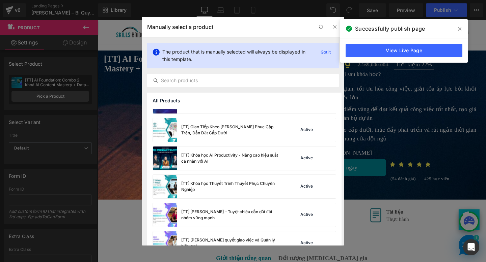
scroll to position [1564, 0]
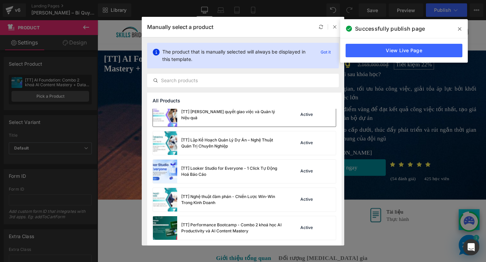
click at [223, 113] on div "[TT] Lãnh Đạo Thông Minh - Bí quyết giao việc và Quản lý hiệu quả" at bounding box center [231, 115] width 101 height 12
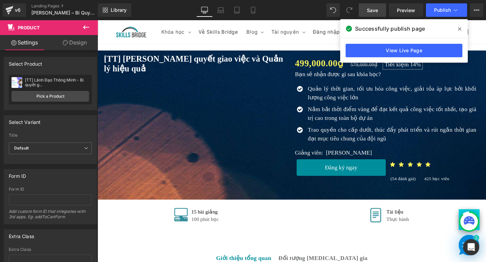
click at [377, 9] on span "Save" at bounding box center [372, 10] width 11 height 7
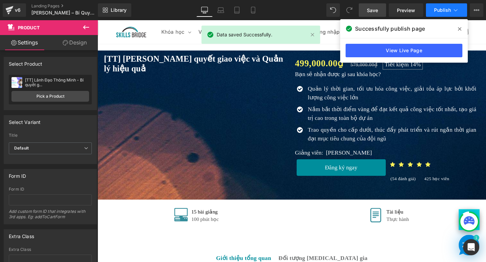
click at [447, 8] on span "Publish" at bounding box center [442, 9] width 17 height 5
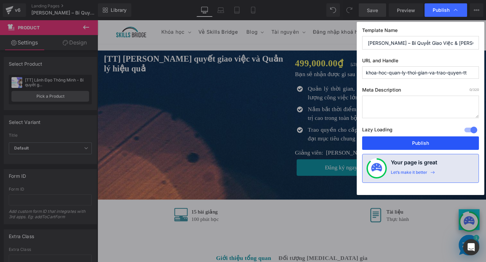
click at [408, 143] on button "Publish" at bounding box center [420, 143] width 117 height 13
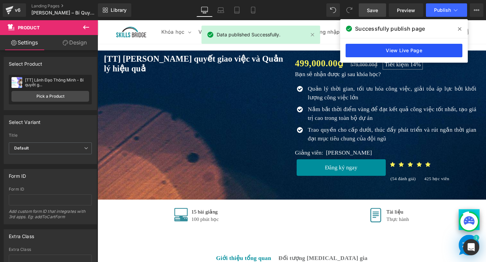
click at [385, 53] on link "View Live Page" at bounding box center [403, 50] width 117 height 13
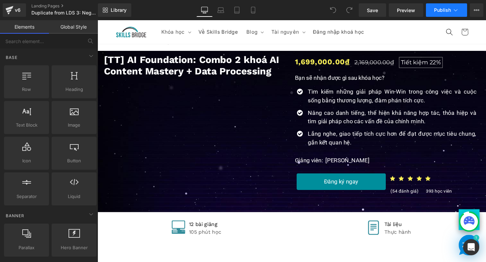
click at [441, 13] on button "Publish" at bounding box center [446, 9] width 41 height 13
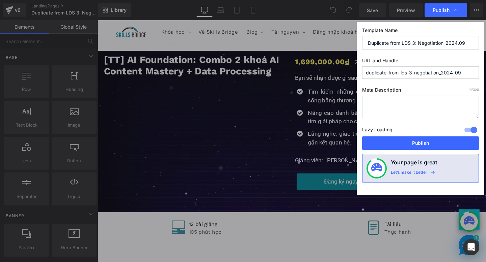
click at [397, 45] on input "Duplicate from LDS 3: Negotiation_2024.09" at bounding box center [420, 42] width 117 height 13
paste input "Nghệ thuật đàm phán - Chiến Lược Win-Win Trong Kinh Doanh"
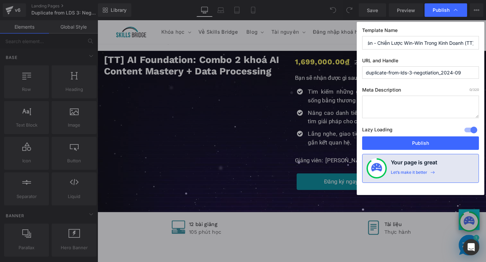
type input "Nghệ thuật đàm phán - Chiến Lược Win-Win Trong Kinh Doanh (TT)"
click at [384, 75] on input "duplicate-from-lds-3-negotiation_2024-09" at bounding box center [420, 72] width 117 height 12
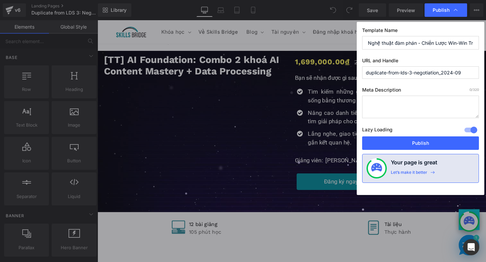
paste input "https://www.skillsbridge.vn/products/khoa-hoc-ky-nang-dam-phan-thuong-luong"
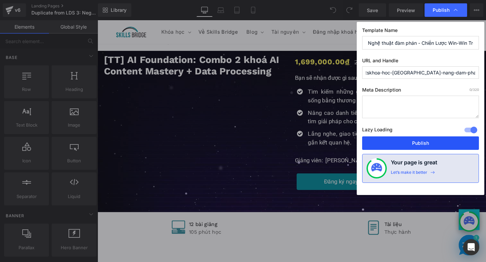
type input "httpswww.skillsbridge.vnproductskhoa-hoc-ky-nang-dam-phan-thuong-luong-tt"
click at [394, 143] on button "Publish" at bounding box center [420, 143] width 117 height 13
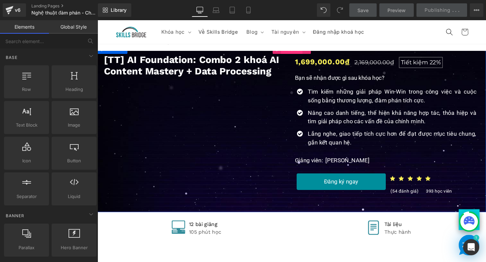
click at [304, 54] on span "Product" at bounding box center [301, 51] width 23 height 10
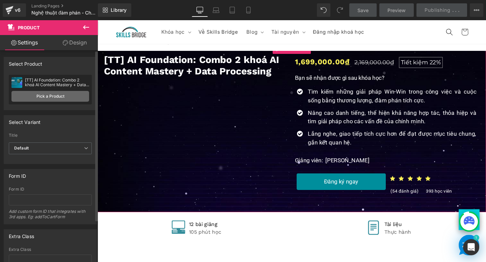
click at [47, 95] on link "Pick a Product" at bounding box center [50, 96] width 78 height 11
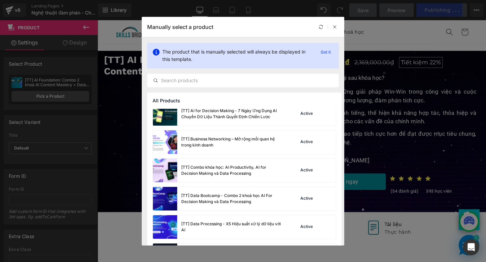
scroll to position [1564, 0]
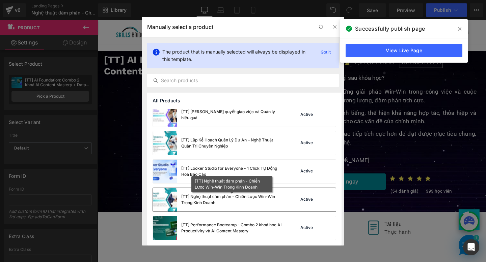
click at [241, 198] on div "[TT] Nghệ thuật đàm phán - Chiến Lược Win-Win Trong Kinh Doanh" at bounding box center [231, 200] width 101 height 12
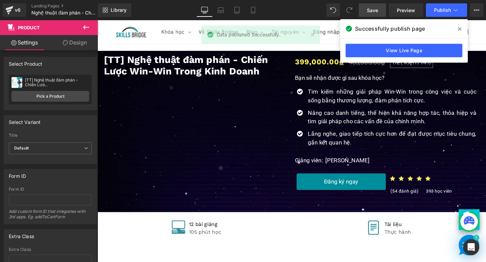
click at [376, 10] on span "Save" at bounding box center [372, 10] width 11 height 7
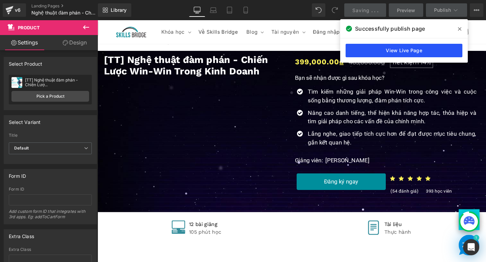
click at [390, 49] on link "View Live Page" at bounding box center [403, 50] width 117 height 13
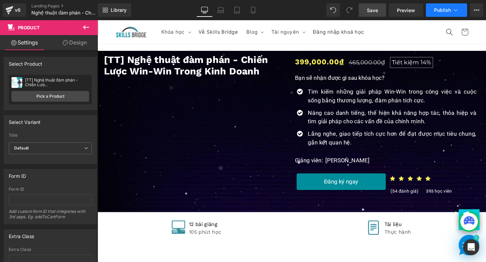
click at [447, 12] on span "Publish" at bounding box center [442, 9] width 17 height 5
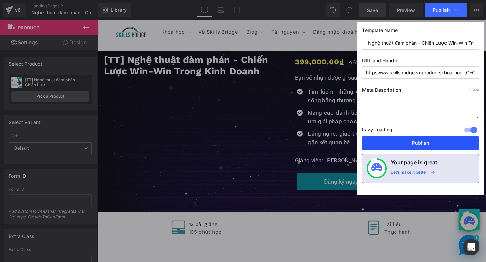
drag, startPoint x: 392, startPoint y: 145, endPoint x: 200, endPoint y: 115, distance: 194.8
click at [392, 145] on button "Publish" at bounding box center [420, 143] width 117 height 13
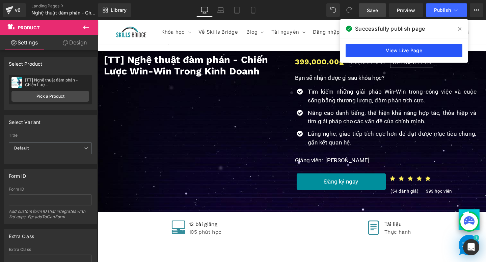
click at [357, 50] on link "View Live Page" at bounding box center [403, 50] width 117 height 13
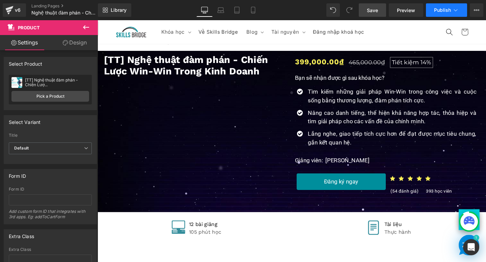
click at [440, 10] on span "Publish" at bounding box center [442, 9] width 17 height 5
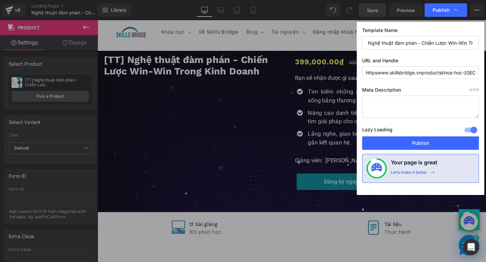
click at [422, 72] on input "httpswww.skillsbridge.vnproductskhoa-hoc-ky-nang-dam-phan-thuong-luong-tt" at bounding box center [420, 72] width 117 height 12
drag, startPoint x: 442, startPoint y: 72, endPoint x: 326, endPoint y: 71, distance: 116.0
click at [326, 71] on div "Publish Template Name Nghệ thuật đàm phán - Chiến Lược Win-Win Trong Kinh Doanh…" at bounding box center [243, 131] width 486 height 262
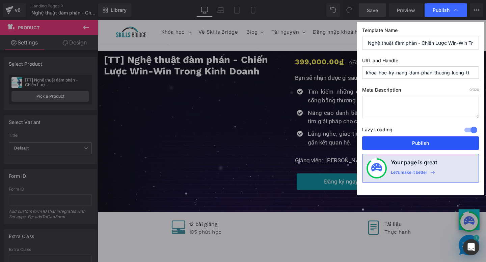
type input "khoa-hoc-ky-nang-dam-phan-thuong-luong-tt"
click at [407, 144] on button "Publish" at bounding box center [420, 143] width 117 height 13
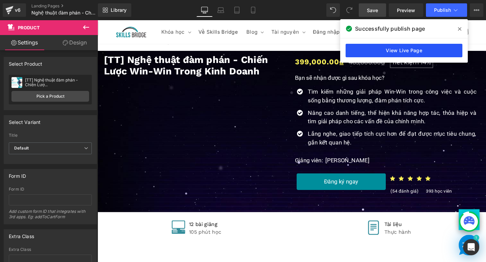
click at [365, 47] on link "View Live Page" at bounding box center [403, 50] width 117 height 13
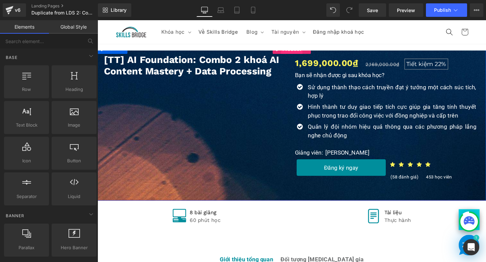
click at [307, 55] on span "Product" at bounding box center [301, 51] width 23 height 10
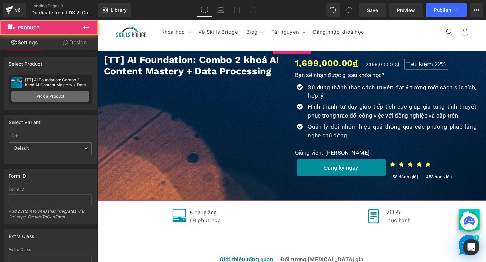
click at [70, 95] on link "Pick a Product" at bounding box center [50, 96] width 78 height 11
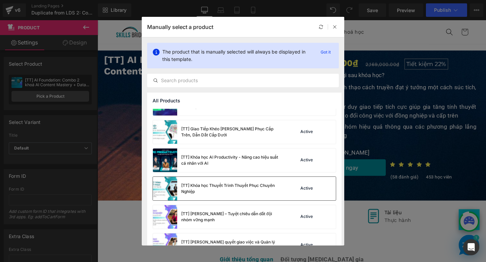
scroll to position [1424, 0]
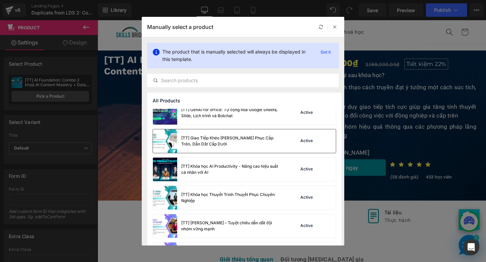
click at [221, 147] on div "[TT] Giao Tiếp Khéo [PERSON_NAME] Phục Cấp Trên, Dẫn Dắt Cấp Dưới" at bounding box center [231, 141] width 101 height 12
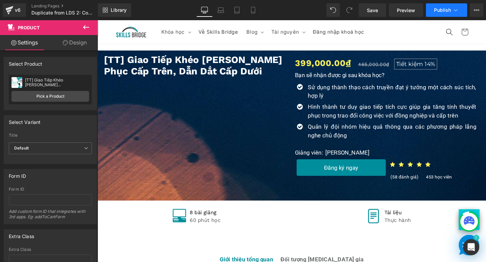
click at [447, 8] on span "Publish" at bounding box center [442, 9] width 17 height 5
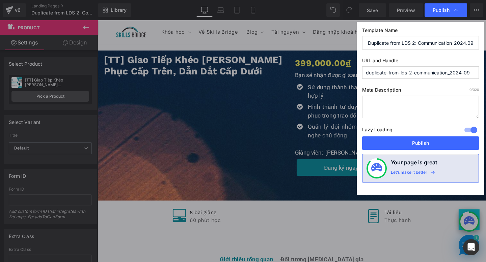
click at [400, 76] on input "duplicate-from-lds-2-communication_2024-09" at bounding box center [420, 72] width 117 height 12
paste input "khoa-hoc-giao-tiep-tao-anh-huong"
type input "khoa-hoc-giao-tiep-tao-anh-huong-tt"
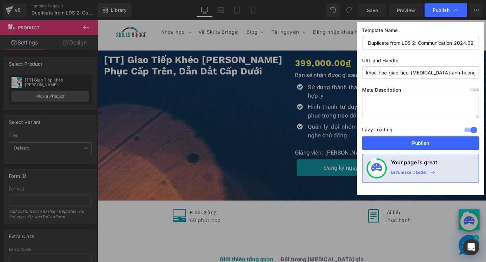
click at [404, 44] on input "Duplicate from LDS 2: Communication_2024.09" at bounding box center [420, 42] width 117 height 13
paste input "Giao Tiếp Khéo [PERSON_NAME] – Chinh Phục Cấp Trên, Dẫn Dắt Cấp Dưới"
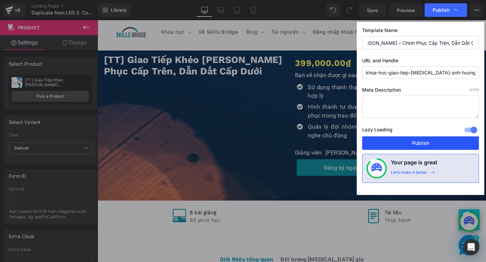
type input "Giao Tiếp Khéo Léo – Chinh Phục Cấp Trên, Dẫn Dắt Cấp Dưới (TT)"
click at [419, 146] on button "Publish" at bounding box center [420, 143] width 117 height 13
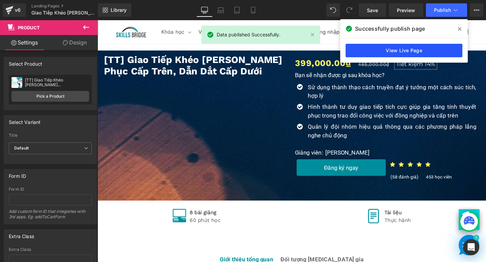
click at [370, 54] on link "View Live Page" at bounding box center [403, 50] width 117 height 13
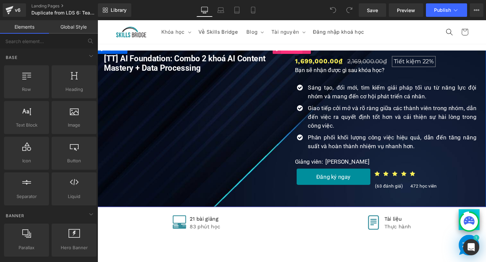
click at [298, 54] on span "Product" at bounding box center [301, 51] width 23 height 10
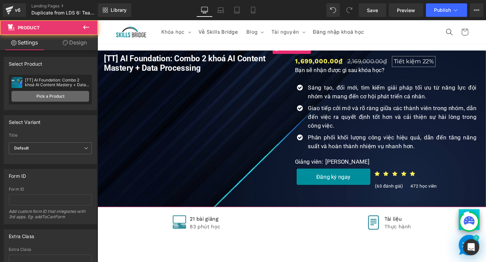
click at [46, 98] on link "Pick a Product" at bounding box center [50, 96] width 78 height 11
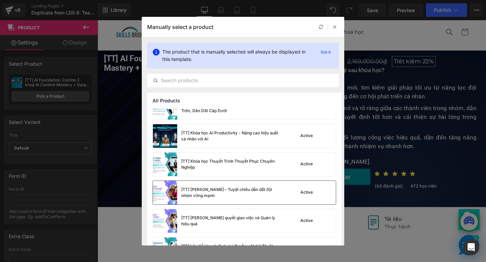
scroll to position [1457, 0]
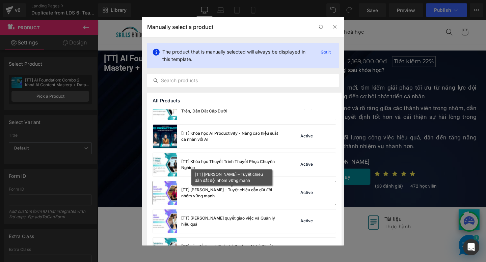
click at [225, 199] on div "[TT] [PERSON_NAME] – Tuyệt chiêu dẫn dắt đội nhóm vững mạnh" at bounding box center [231, 193] width 101 height 12
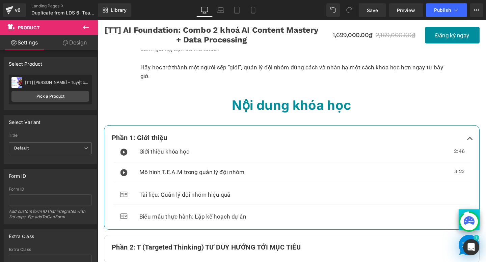
scroll to position [304, 0]
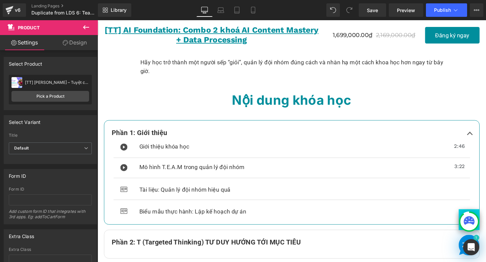
click at [298, 29] on div "[TT] AI Foundation: Combo 2 khoá AI Content Mastery + Data Processing (P) Title…" at bounding box center [301, 36] width 408 height 21
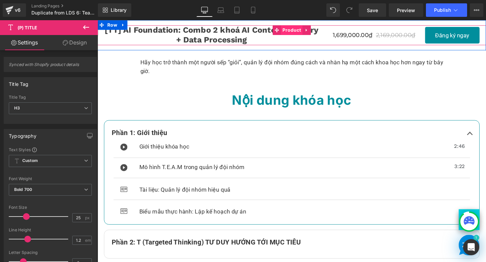
click at [295, 29] on span "Product" at bounding box center [301, 31] width 23 height 10
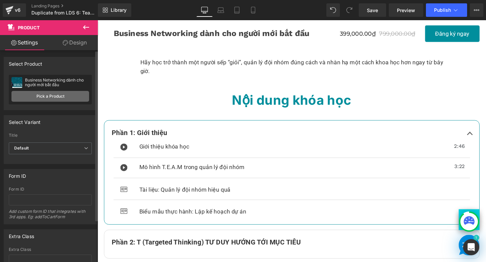
click at [64, 98] on link "Pick a Product" at bounding box center [50, 96] width 78 height 11
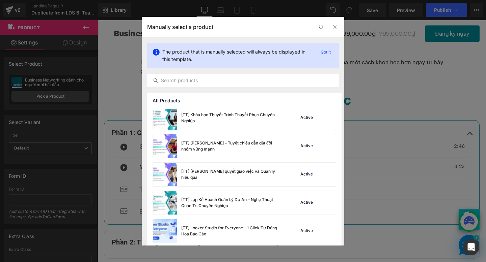
scroll to position [1493, 0]
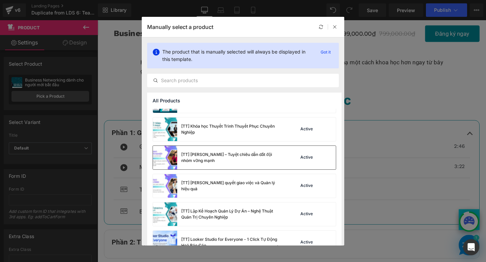
click at [224, 158] on div "[TT] [PERSON_NAME] – Tuyệt chiêu dẫn dắt đội nhóm vững mạnh" at bounding box center [231, 158] width 101 height 12
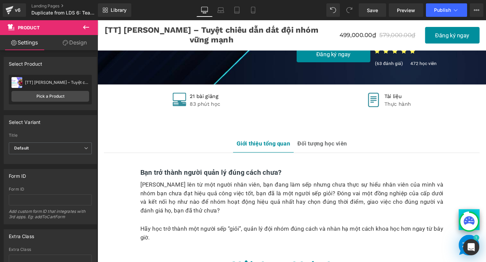
scroll to position [167, 0]
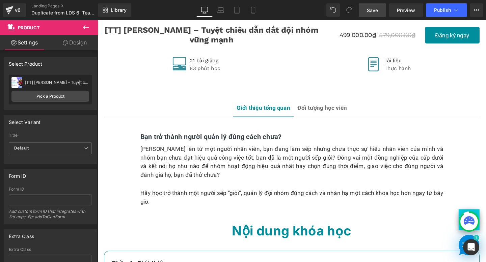
click at [377, 12] on span "Save" at bounding box center [372, 10] width 11 height 7
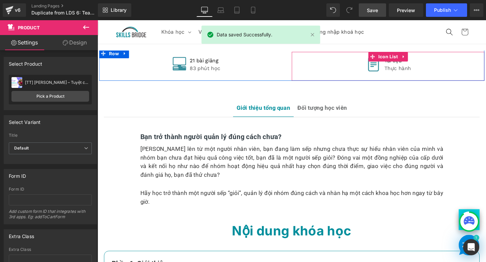
scroll to position [0, 0]
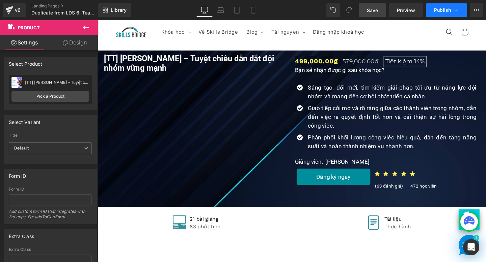
click at [454, 12] on icon at bounding box center [455, 10] width 7 height 7
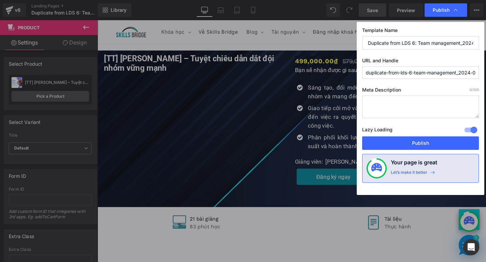
click at [400, 75] on input "duplicate-from-lds-6-team-management_2024-09" at bounding box center [420, 72] width 117 height 12
paste input "khoa-hoc-ky-nang-quan-ly-doi-nhom"
type input "khoa-hoc-ky-nang-quan-ly-doi-nhom-tt"
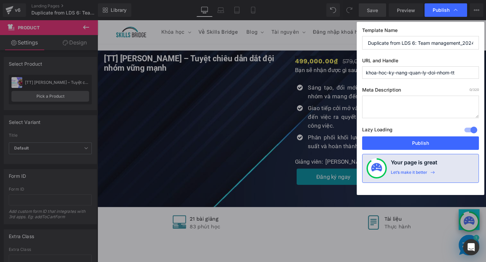
click at [396, 45] on input "Duplicate from LDS 6: Team management_2024.09" at bounding box center [420, 42] width 117 height 13
paste input "[PERSON_NAME] – Tuyệt chiêu dẫn dắt đội nhóm vững mạnh"
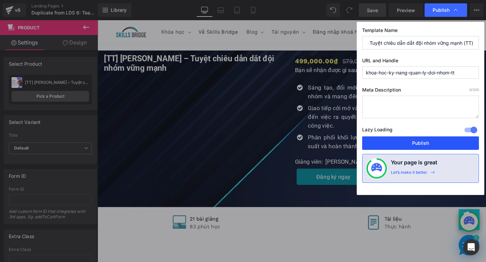
type input "Lãnh Đạo Chuyên Nghiệp – Tuyệt chiêu dẫn dắt đội nhóm vững mạnh (TT)"
click at [440, 145] on button "Publish" at bounding box center [420, 143] width 117 height 13
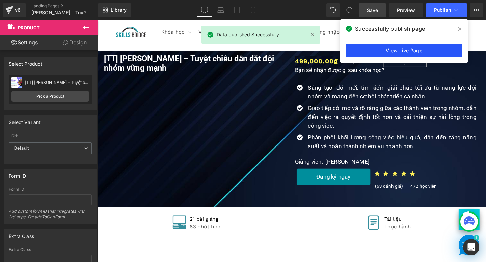
click at [413, 50] on link "View Live Page" at bounding box center [403, 50] width 117 height 13
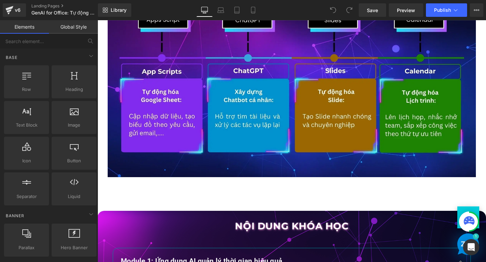
scroll to position [568, 0]
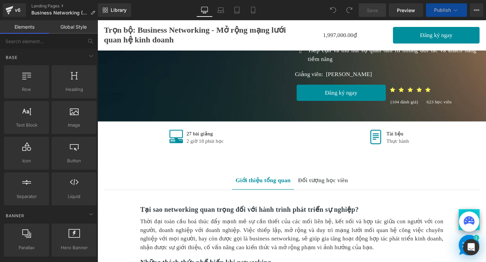
scroll to position [129, 0]
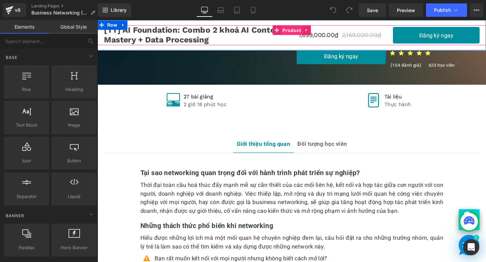
click at [296, 30] on span "Product" at bounding box center [301, 31] width 23 height 10
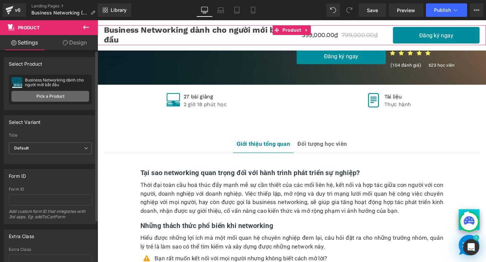
click at [50, 95] on link "Pick a Product" at bounding box center [50, 96] width 78 height 11
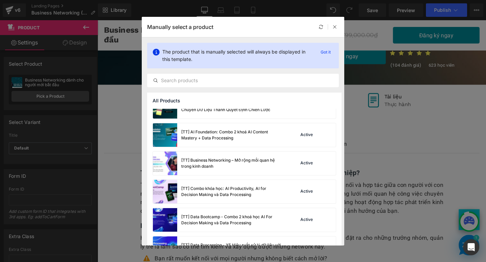
scroll to position [1260, 0]
click at [215, 160] on div "[TT] Business Networking – Mở rộng mối quan hệ trong kinh doanh" at bounding box center [231, 164] width 101 height 12
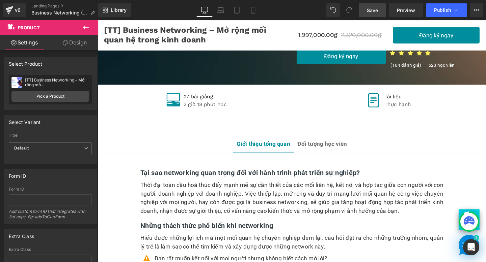
click at [377, 11] on span "Save" at bounding box center [372, 10] width 11 height 7
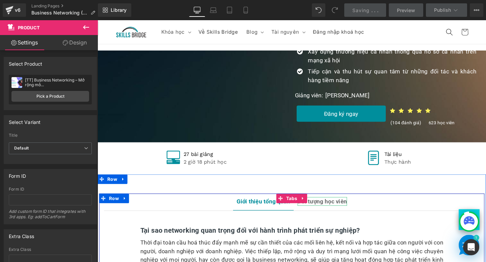
scroll to position [0, 0]
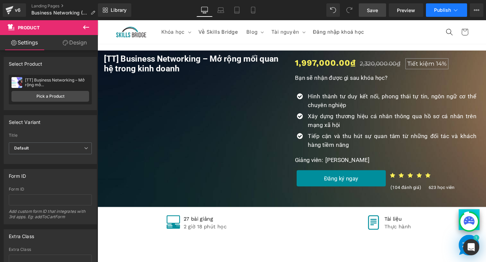
click at [438, 10] on span "Publish" at bounding box center [442, 9] width 17 height 5
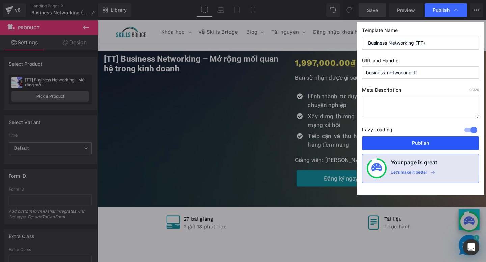
click at [389, 147] on button "Publish" at bounding box center [420, 143] width 117 height 13
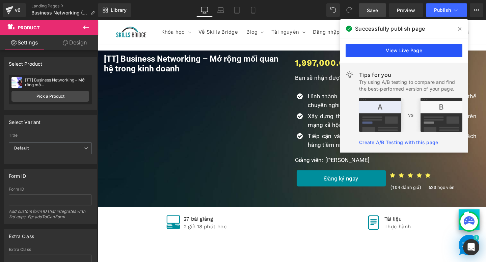
click at [410, 51] on link "View Live Page" at bounding box center [403, 50] width 117 height 13
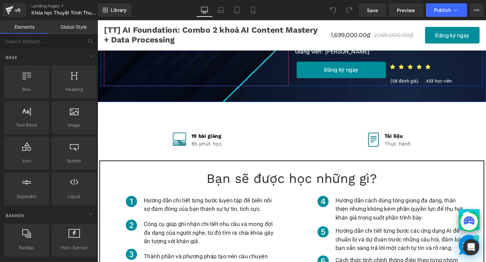
scroll to position [140, 0]
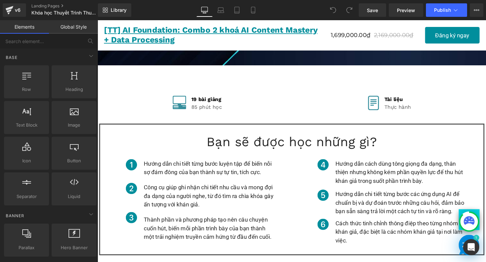
click at [148, 35] on link "[TT] AI Foundation: Combo 2 khoá AI Content Mastery + Data Processing" at bounding box center [217, 36] width 226 height 20
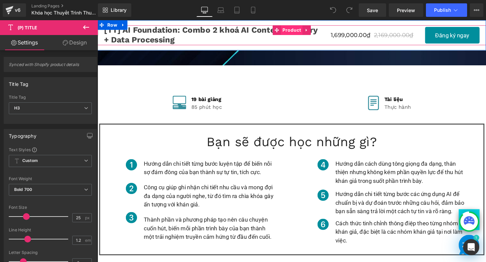
click at [301, 30] on span "Product" at bounding box center [301, 31] width 23 height 10
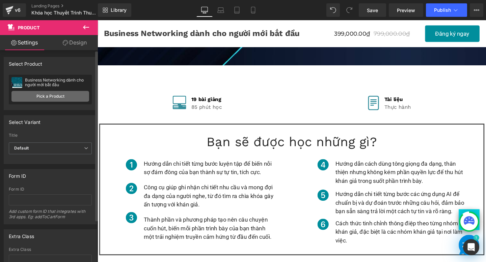
click at [64, 95] on link "Pick a Product" at bounding box center [50, 96] width 78 height 11
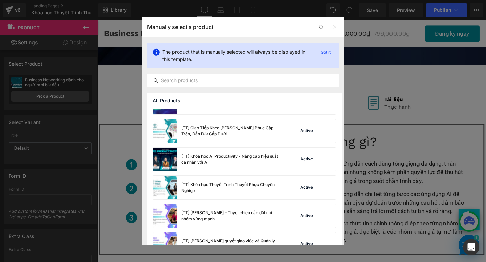
scroll to position [1427, 0]
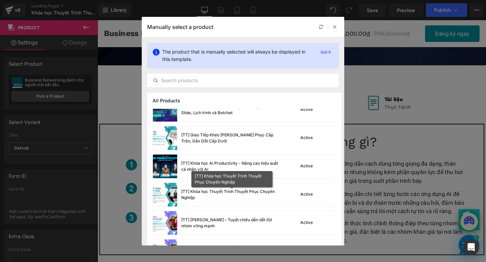
click at [227, 193] on div "[TT] Khóa học Thuyết Trình Thuyết Phục Chuyên Nghiệp" at bounding box center [231, 195] width 101 height 12
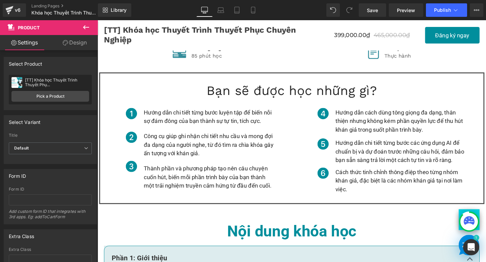
scroll to position [211, 0]
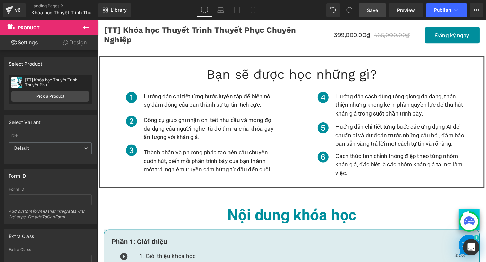
drag, startPoint x: 375, startPoint y: 11, endPoint x: 380, endPoint y: 32, distance: 21.8
click at [375, 11] on span "Save" at bounding box center [372, 10] width 11 height 7
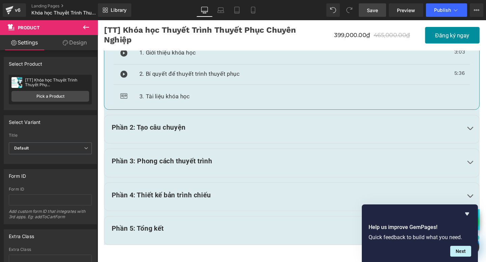
scroll to position [458, 0]
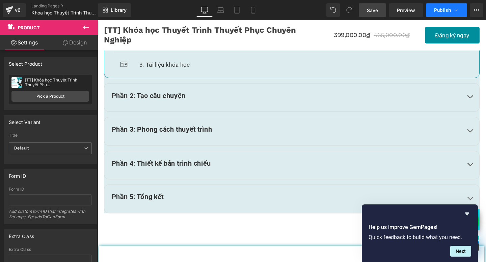
click at [446, 12] on span "Publish" at bounding box center [442, 9] width 17 height 5
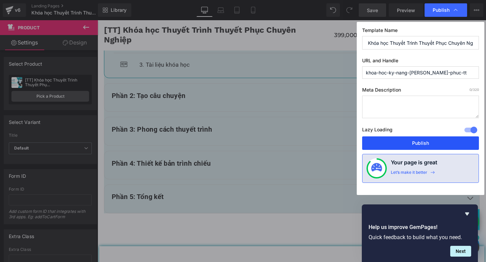
click at [395, 148] on button "Publish" at bounding box center [420, 143] width 117 height 13
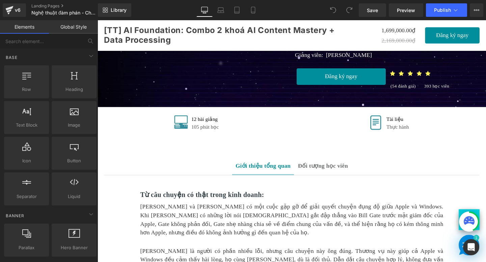
scroll to position [117, 0]
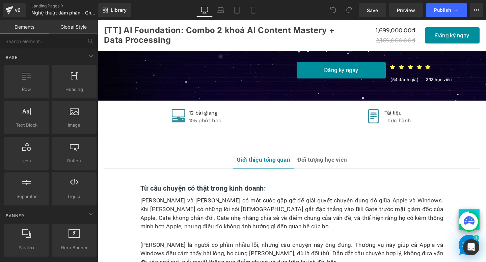
click at [171, 23] on div "[TT] AI Foundation: Combo 2 khoá AI Content Mastery + Data Processing (P) Title…" at bounding box center [301, 36] width 408 height 32
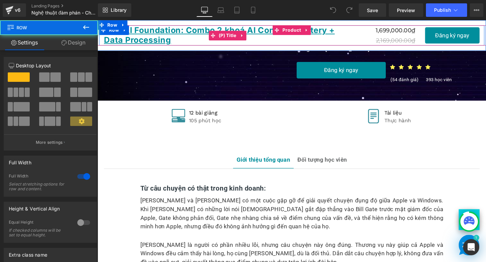
click at [170, 40] on link "[TT] AI Foundation: Combo 2 khoá AI Content Mastery + Data Processing" at bounding box center [234, 36] width 260 height 20
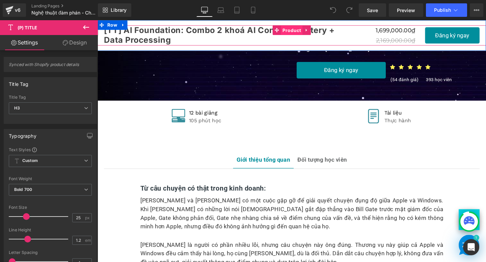
click at [307, 33] on span "Product" at bounding box center [301, 31] width 23 height 10
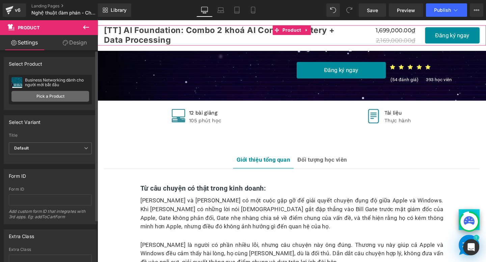
click at [61, 95] on link "Pick a Product" at bounding box center [50, 96] width 78 height 11
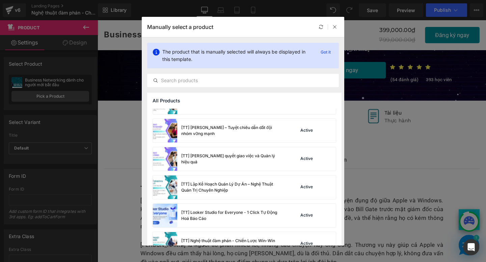
scroll to position [1564, 0]
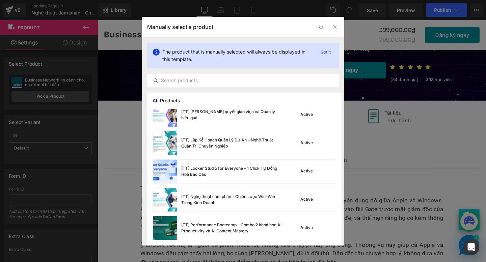
click at [249, 198] on div "[TT] Nghệ thuật đàm phán - Chiến Lược Win-Win Trong Kinh Doanh" at bounding box center [231, 200] width 101 height 12
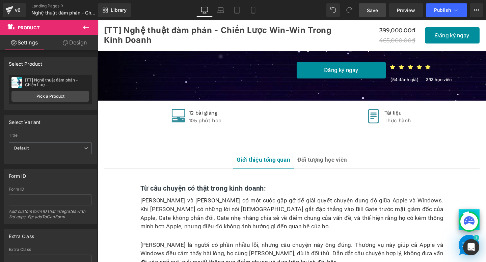
click at [380, 11] on link "Save" at bounding box center [371, 9] width 27 height 13
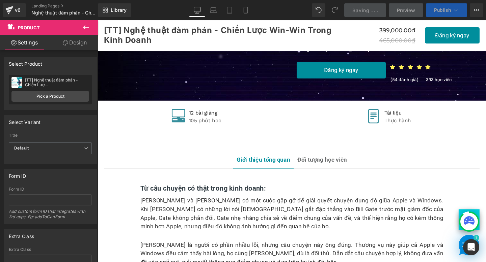
click at [439, 9] on span "Publish" at bounding box center [442, 9] width 17 height 5
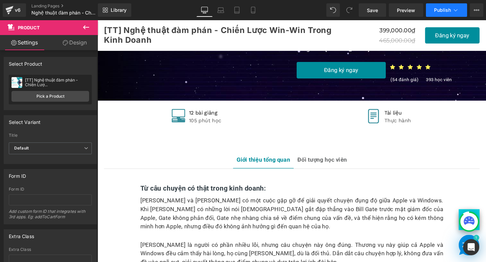
click at [440, 9] on span "Publish" at bounding box center [442, 9] width 17 height 5
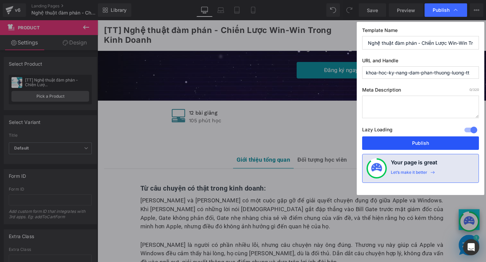
click at [393, 142] on button "Publish" at bounding box center [420, 143] width 117 height 13
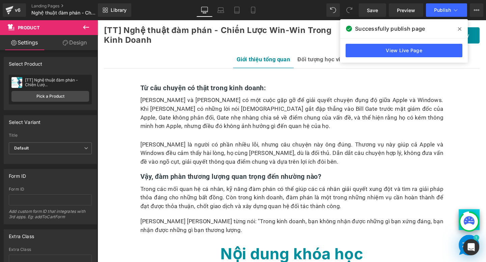
scroll to position [233, 0]
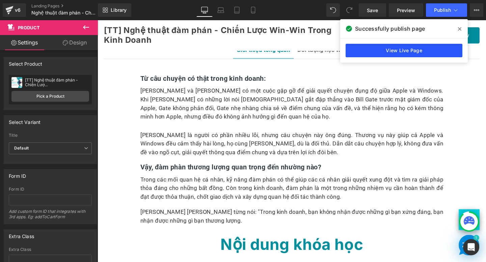
click at [353, 48] on link "View Live Page" at bounding box center [403, 50] width 117 height 13
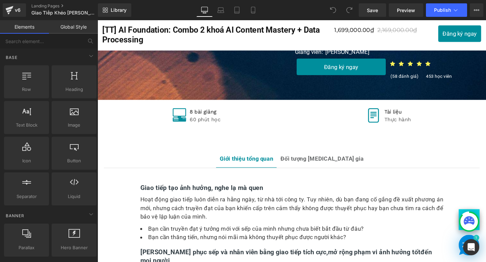
scroll to position [120, 0]
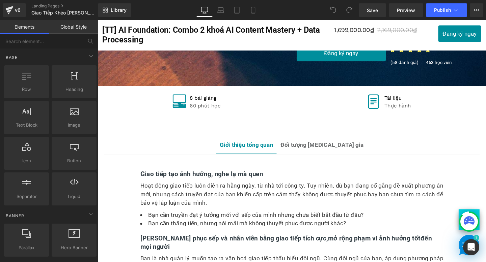
click at [136, 30] on span "[TT] AI Foundation: Combo 2 khoá AI Content Mastery + Data Processing" at bounding box center [216, 36] width 229 height 20
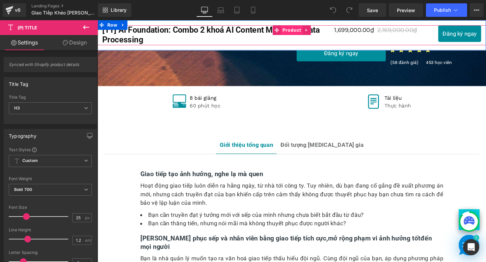
click at [302, 31] on span "Product" at bounding box center [301, 31] width 23 height 10
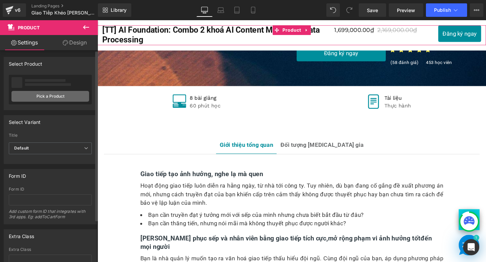
click at [62, 99] on link "Pick a Product" at bounding box center [50, 96] width 78 height 11
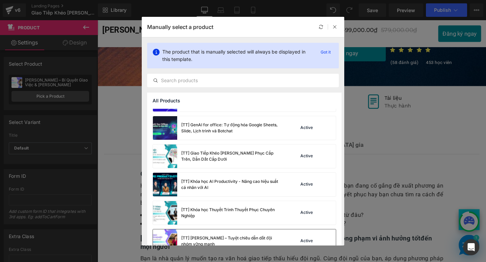
scroll to position [1373, 0]
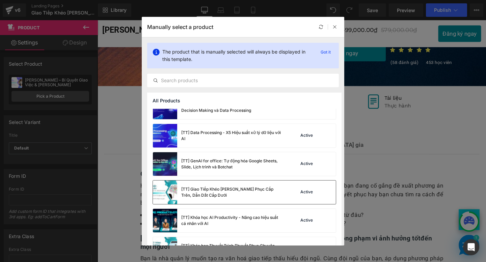
click at [215, 197] on div "[TT] Giao Tiếp Khéo [PERSON_NAME] Phục Cấp Trên, Dẫn Dắt Cấp Dưới" at bounding box center [231, 192] width 101 height 12
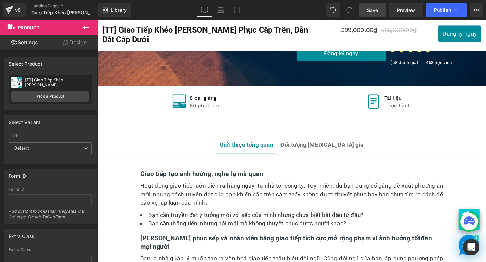
click at [368, 9] on span "Save" at bounding box center [372, 10] width 11 height 7
click at [438, 11] on span "Publish" at bounding box center [442, 9] width 17 height 5
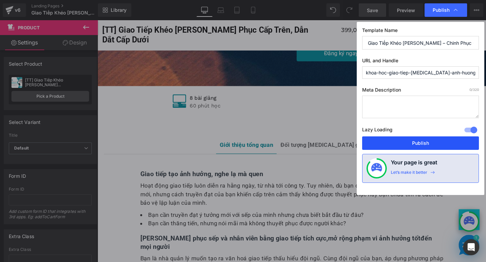
click at [386, 144] on button "Publish" at bounding box center [420, 143] width 117 height 13
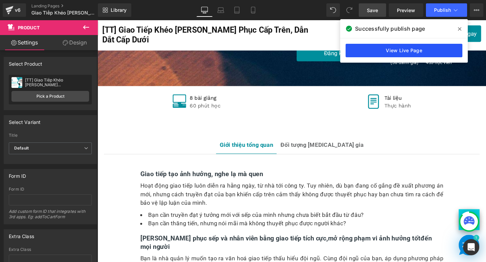
click at [354, 53] on link "View Live Page" at bounding box center [403, 50] width 117 height 13
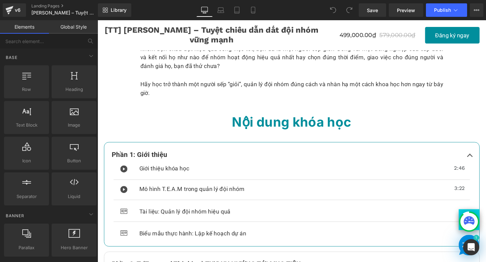
scroll to position [284, 0]
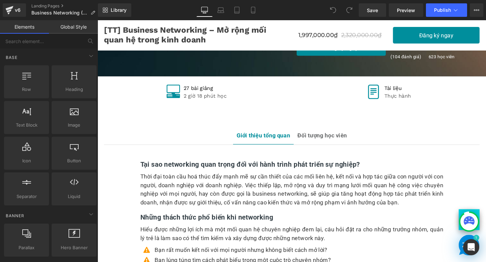
scroll to position [212, 0]
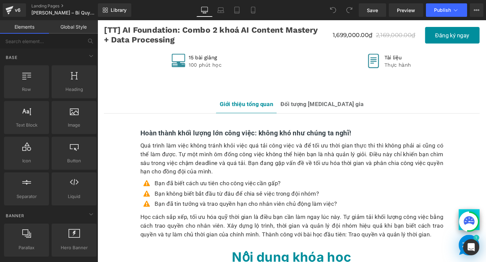
scroll to position [178, 0]
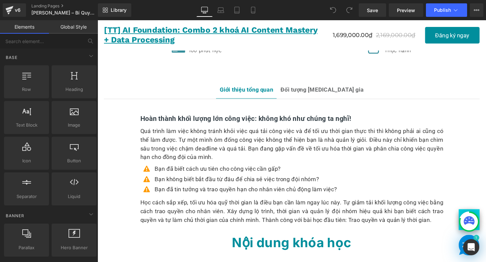
click at [189, 35] on link "[TT] AI Foundation: Combo 2 khoá AI Content Mastery + Data Processing" at bounding box center [217, 36] width 226 height 20
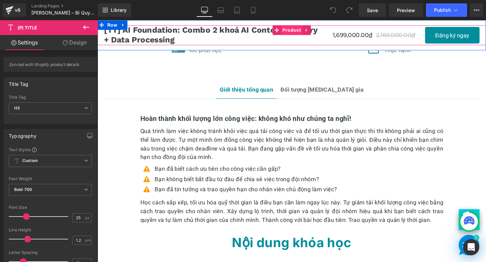
click at [295, 32] on span "Product" at bounding box center [301, 31] width 23 height 10
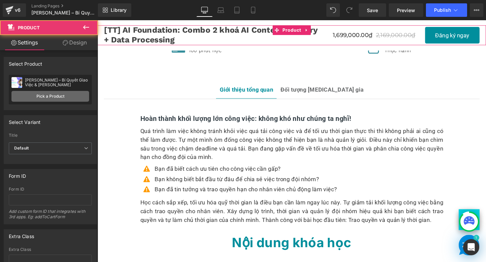
click at [49, 98] on link "Pick a Product" at bounding box center [50, 96] width 78 height 11
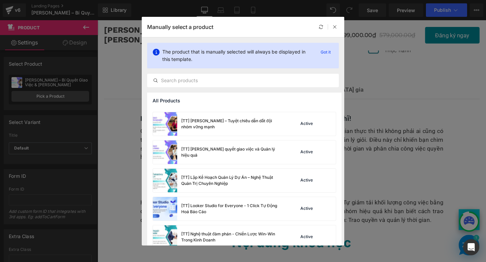
scroll to position [1520, 0]
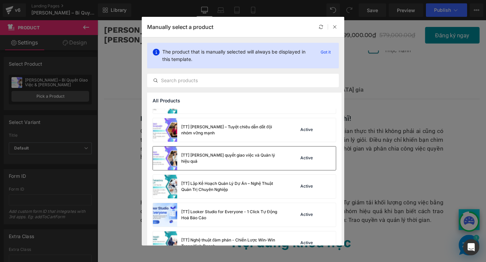
click at [226, 164] on div "[TT] [PERSON_NAME] quyết giao việc và Quản lý hiệu quả" at bounding box center [231, 158] width 101 height 12
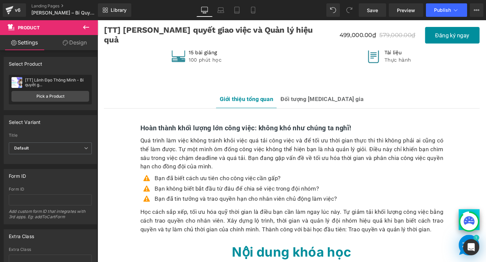
scroll to position [179, 0]
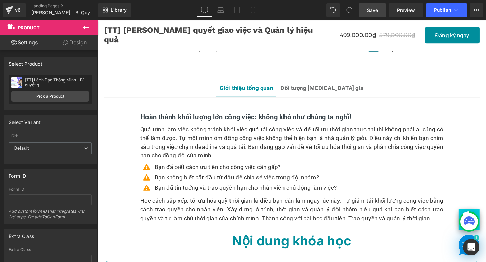
click at [378, 11] on link "Save" at bounding box center [371, 9] width 27 height 13
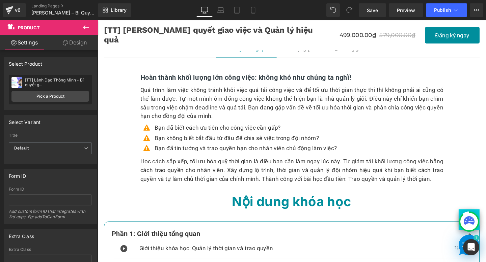
scroll to position [230, 0]
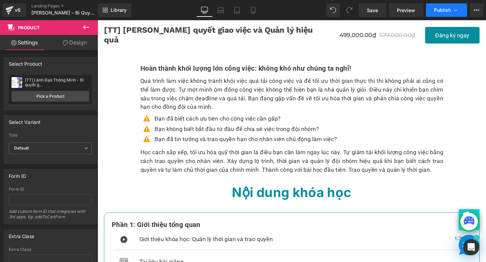
click at [440, 11] on span "Publish" at bounding box center [442, 9] width 17 height 5
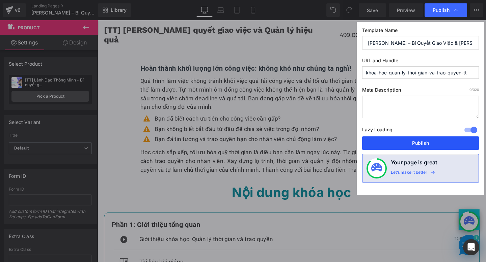
click at [411, 144] on button "Publish" at bounding box center [420, 143] width 117 height 13
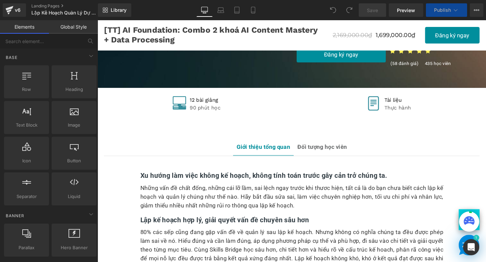
scroll to position [205, 0]
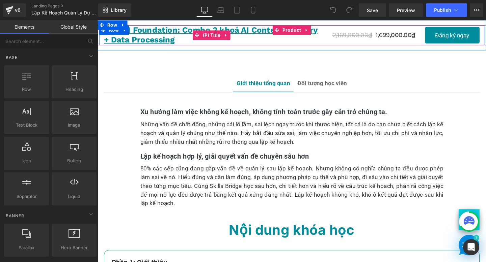
click at [169, 37] on link "[TT] AI Foundation: Combo 2 khoá AI Content Mastery + Data Processing" at bounding box center [217, 36] width 226 height 20
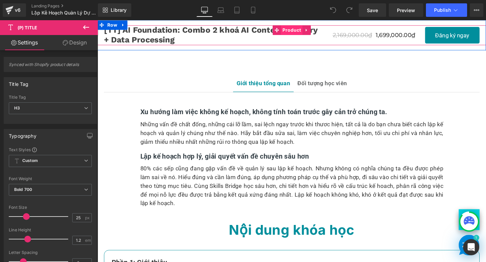
click at [299, 31] on span "Product" at bounding box center [301, 31] width 23 height 10
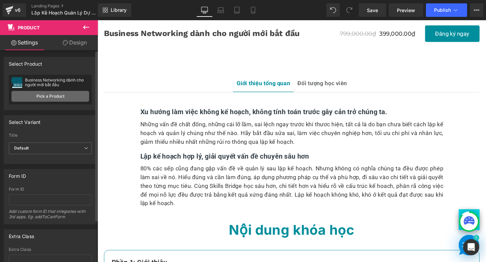
click at [49, 99] on link "Pick a Product" at bounding box center [50, 96] width 78 height 11
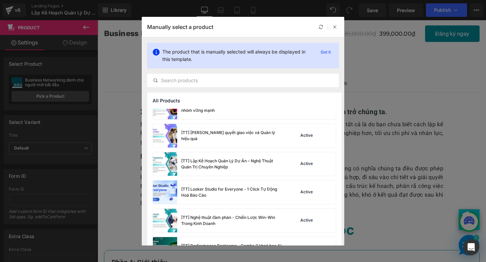
scroll to position [1564, 0]
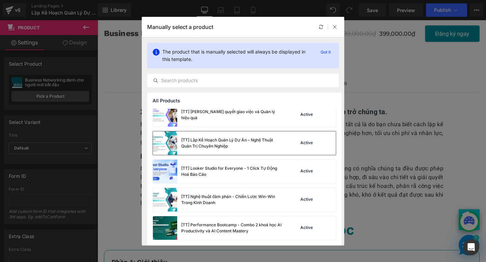
click at [219, 144] on div "[TT] Lập Kế Hoạch Quản Lý Dự Án – Nghệ Thuật Quản Trị Chuyên Nghiệp" at bounding box center [231, 143] width 101 height 12
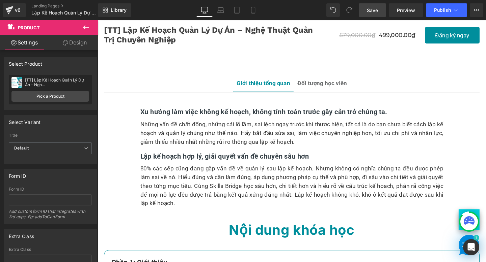
click at [374, 11] on span "Save" at bounding box center [372, 10] width 11 height 7
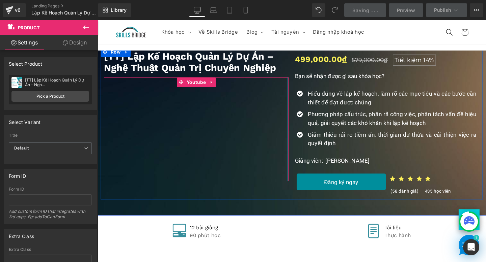
scroll to position [0, 0]
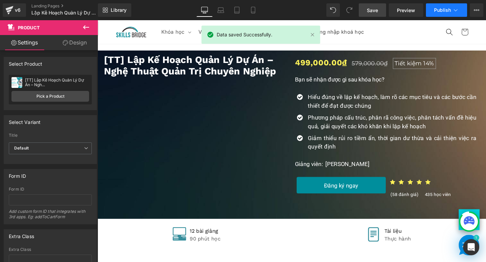
click at [442, 12] on span "Publish" at bounding box center [442, 9] width 17 height 5
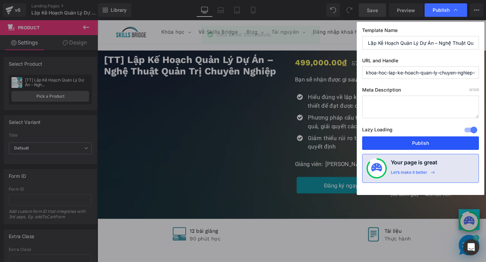
click at [412, 145] on button "Publish" at bounding box center [420, 143] width 117 height 13
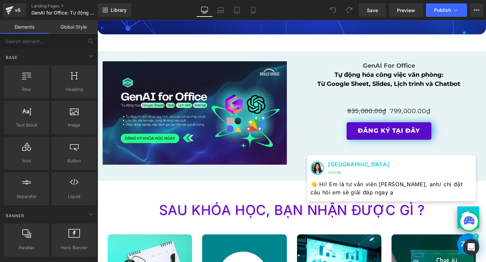
scroll to position [1018, 0]
